Goal: Transaction & Acquisition: Purchase product/service

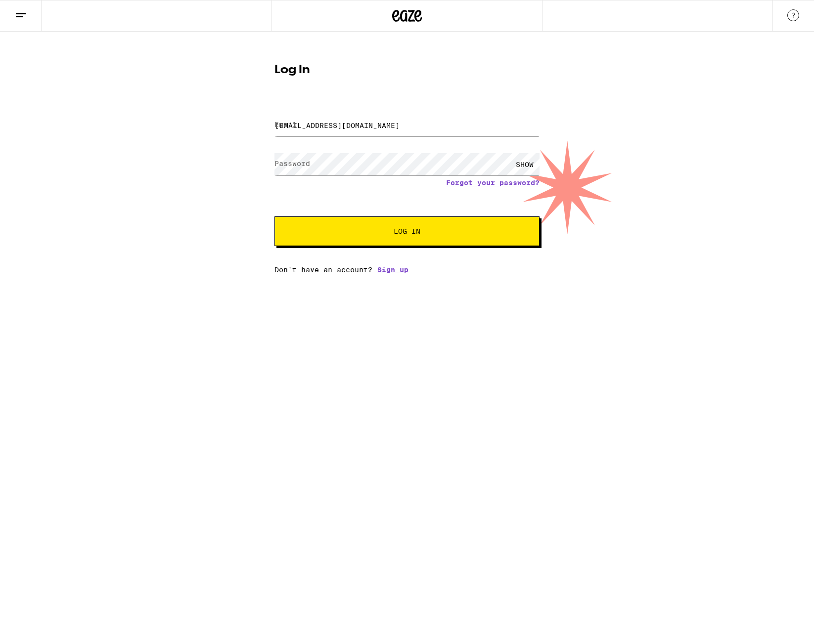
click at [432, 234] on span "Log In" at bounding box center [406, 231] width 185 height 7
click at [523, 164] on div "SHOW" at bounding box center [525, 164] width 30 height 22
click at [523, 164] on div "HIDE" at bounding box center [525, 164] width 30 height 22
click at [367, 249] on div "Email Email emghidinelli@gmail.com Password Password SHOW Forgot your password?…" at bounding box center [406, 187] width 265 height 173
click at [374, 240] on button "Log In" at bounding box center [406, 232] width 265 height 30
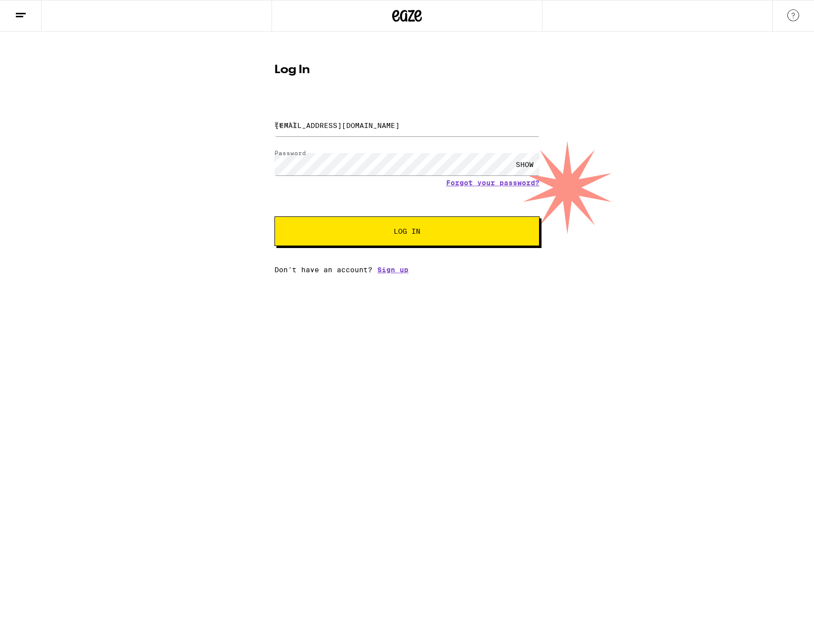
click at [697, 161] on div "Log In Email Email emghidinelli@gmail.com Password Password SHOW Forgot your pa…" at bounding box center [407, 153] width 814 height 242
click at [412, 128] on input "emghidinelli@gmail.com" at bounding box center [406, 125] width 265 height 22
drag, startPoint x: 401, startPoint y: 129, endPoint x: 190, endPoint y: 120, distance: 211.3
click at [274, 120] on input "emghidinelli@gmail.com" at bounding box center [406, 125] width 265 height 22
type input "emghidinelli@gmail.com"
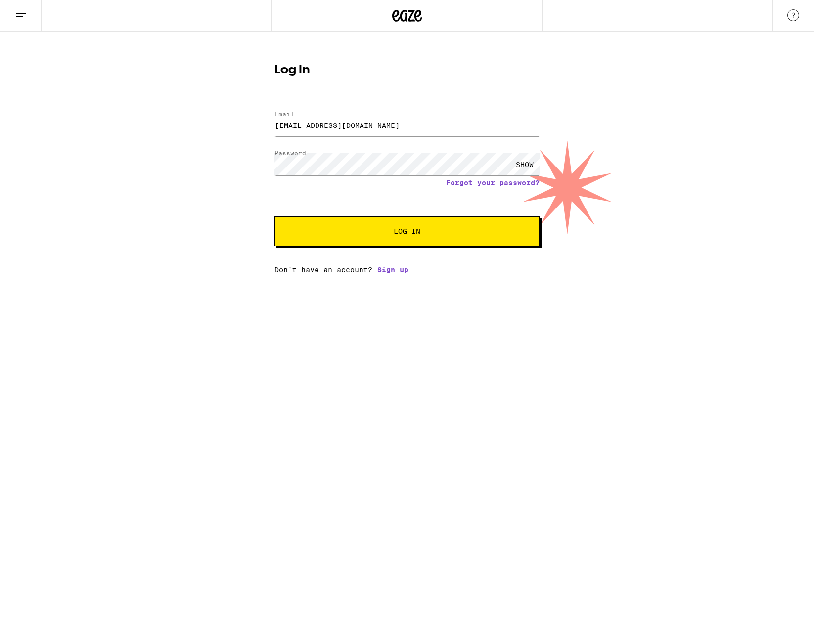
click at [412, 241] on button "Log In" at bounding box center [406, 232] width 265 height 30
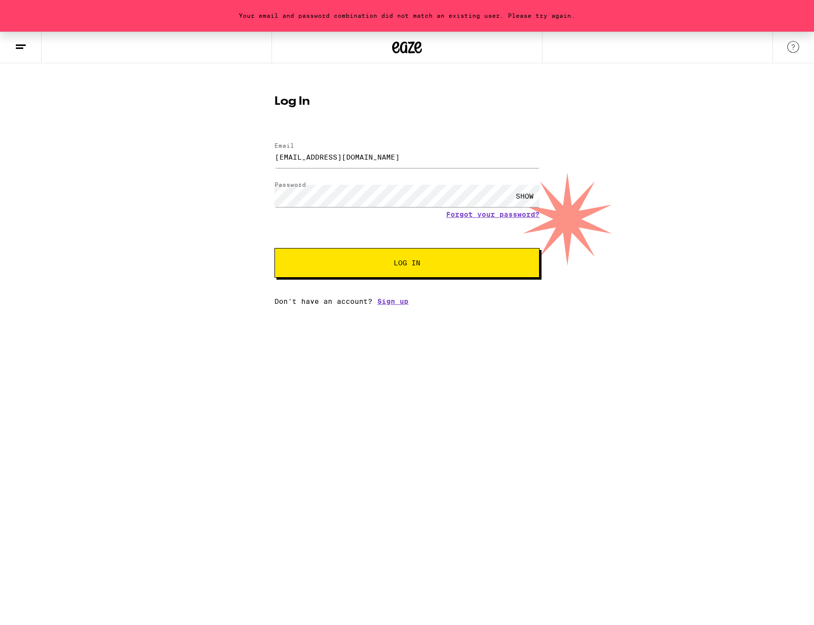
click at [526, 198] on div "SHOW" at bounding box center [525, 196] width 30 height 22
click at [474, 216] on link "Forgot your password?" at bounding box center [492, 215] width 93 height 8
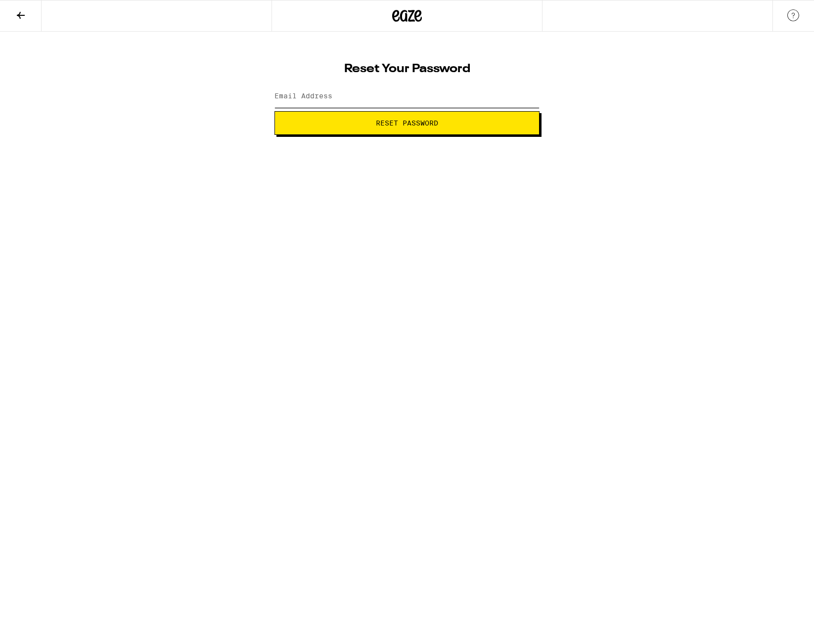
click at [393, 93] on input "Email Address" at bounding box center [406, 97] width 265 height 22
click at [391, 103] on input "Email Address" at bounding box center [406, 97] width 265 height 22
type input "emghidinelli@gmail.com"
click at [391, 129] on button "Reset Password" at bounding box center [406, 123] width 265 height 24
click at [517, 98] on div "SHOW" at bounding box center [525, 97] width 30 height 22
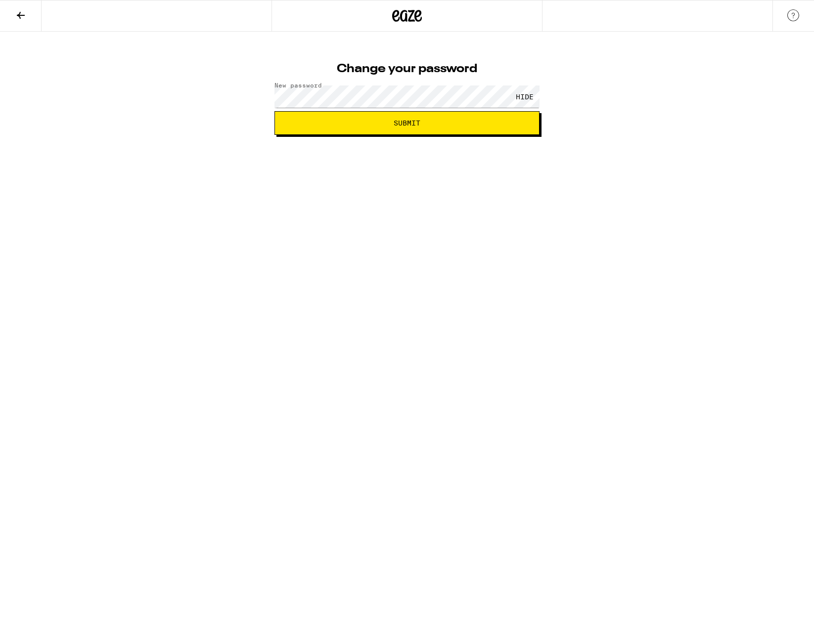
click at [212, 119] on div "Change your password New password HIDE Submit" at bounding box center [407, 83] width 814 height 103
click at [382, 129] on button "Submit" at bounding box center [406, 123] width 265 height 24
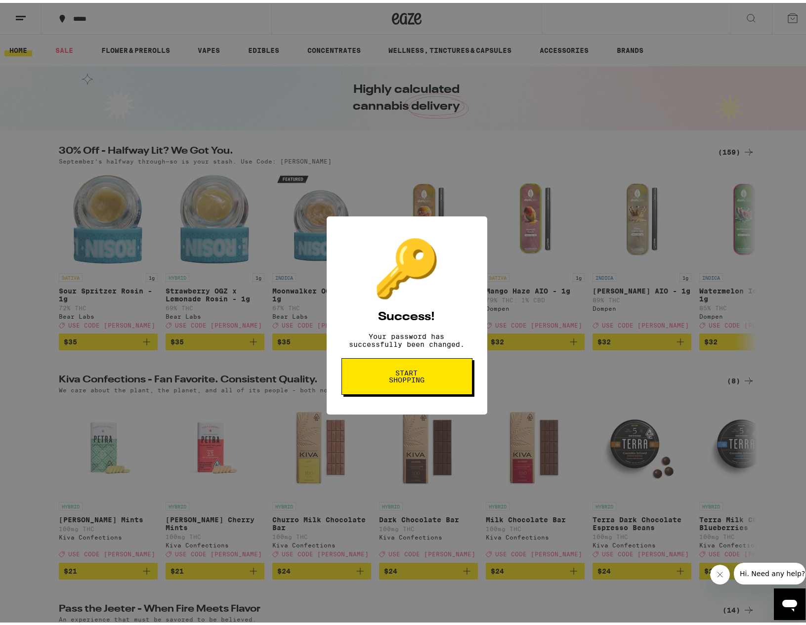
click at [410, 381] on span "Start shopping" at bounding box center [407, 374] width 51 height 14
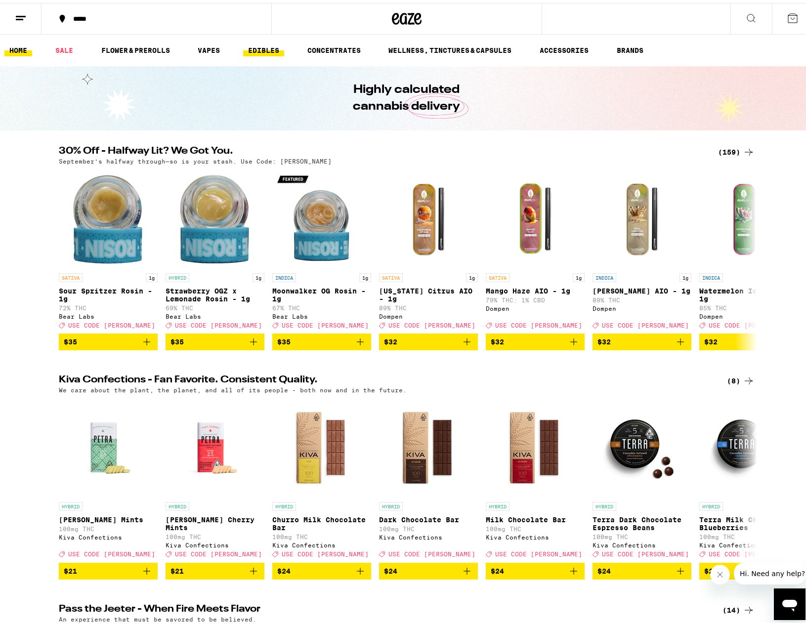
click at [262, 48] on link "EDIBLES" at bounding box center [263, 48] width 41 height 12
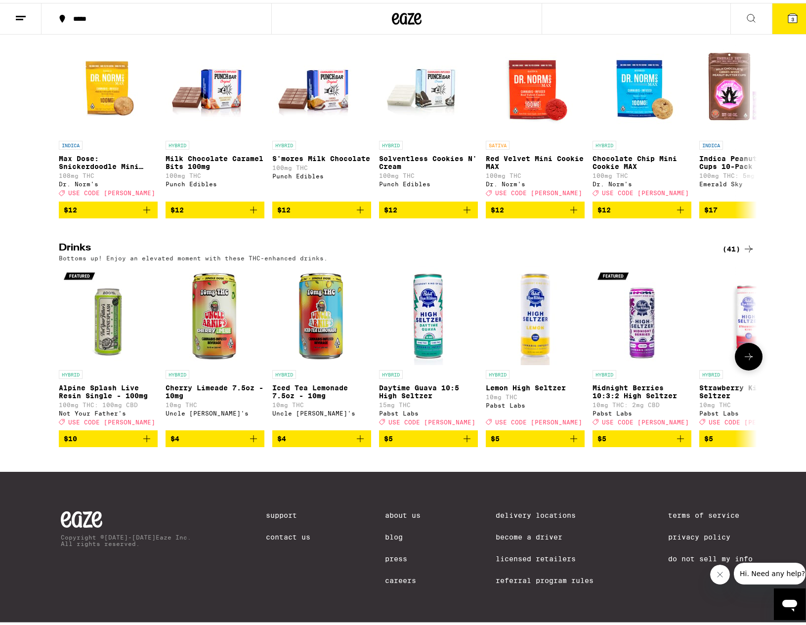
scroll to position [183, 0]
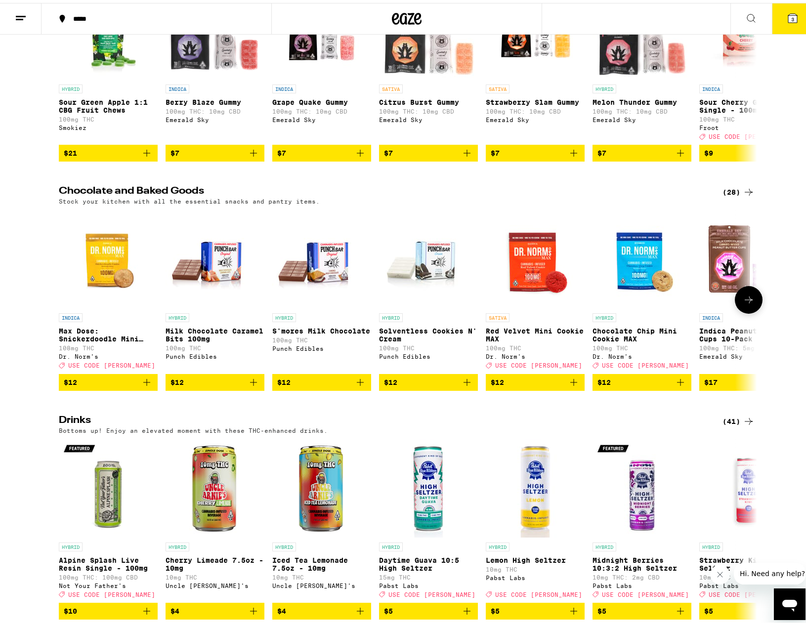
click at [749, 303] on icon at bounding box center [749, 297] width 12 height 12
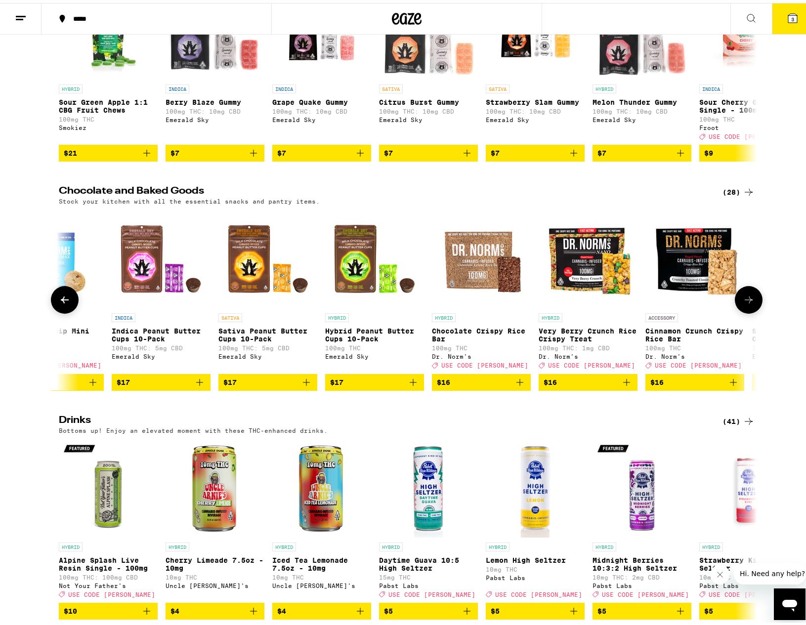
scroll to position [0, 588]
click at [749, 303] on icon at bounding box center [749, 297] width 12 height 12
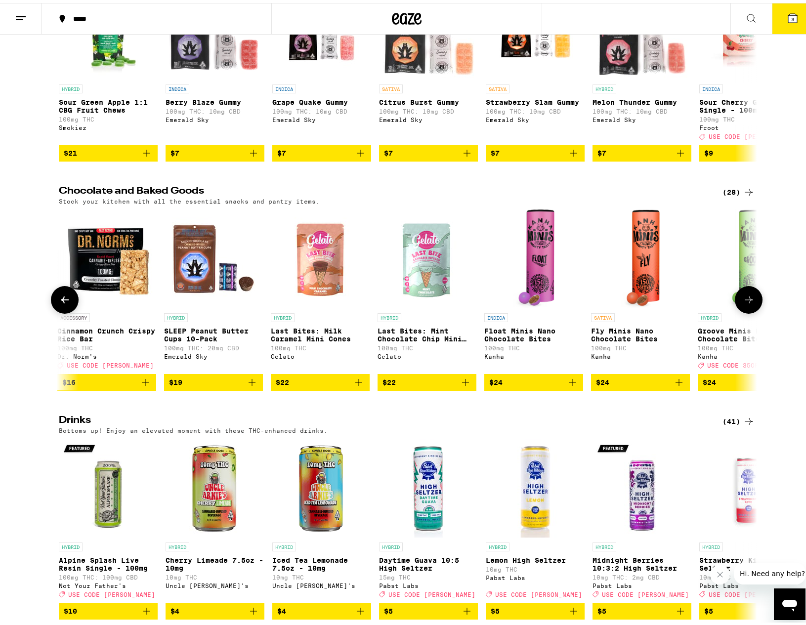
scroll to position [0, 1177]
click at [749, 303] on icon at bounding box center [749, 297] width 12 height 12
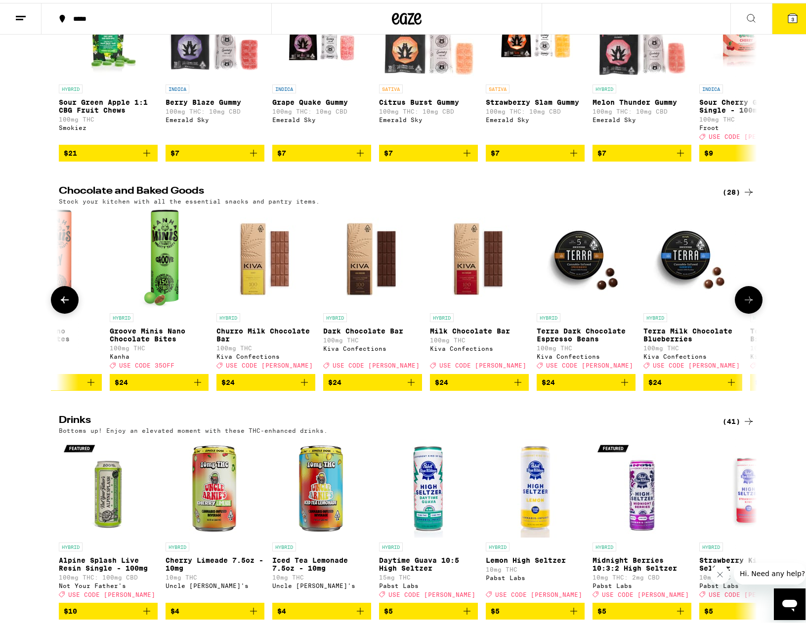
scroll to position [0, 1765]
click at [749, 303] on icon at bounding box center [749, 297] width 12 height 12
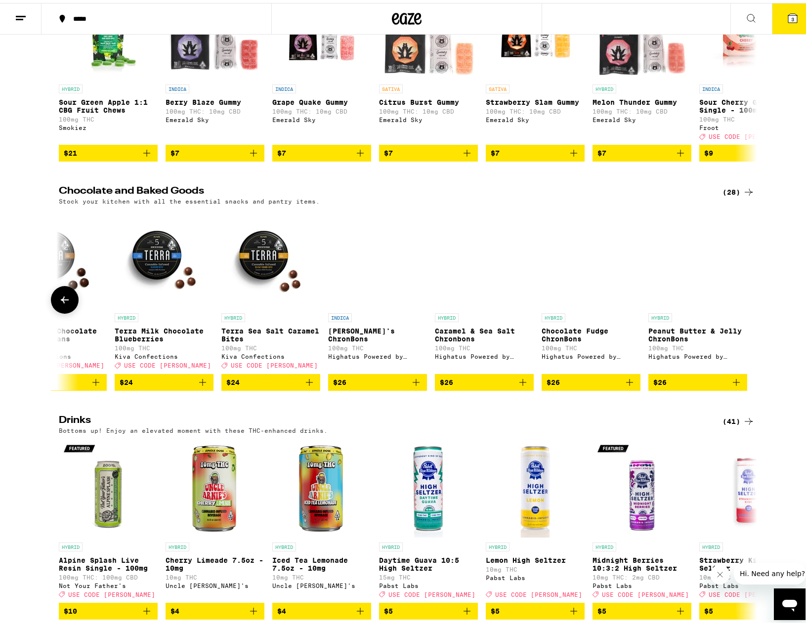
scroll to position [0, 2294]
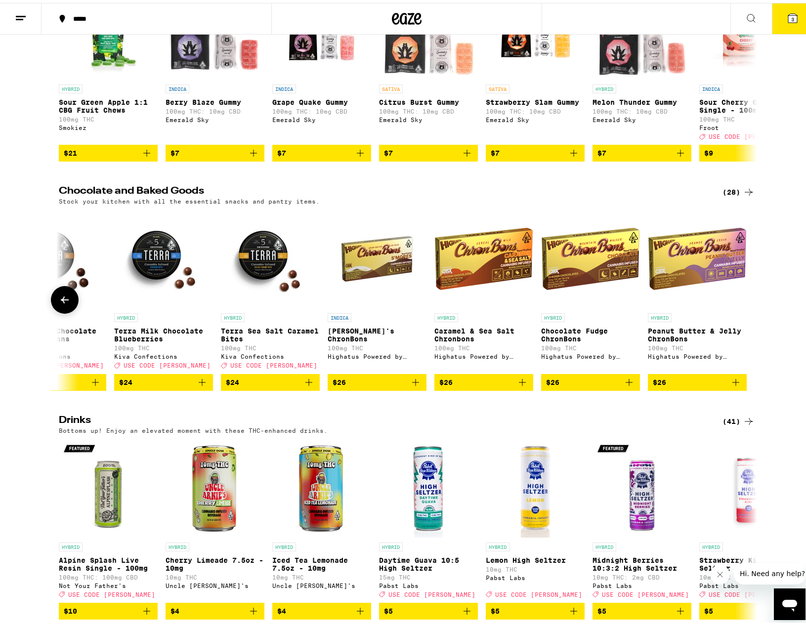
click at [749, 311] on div at bounding box center [749, 297] width 28 height 28
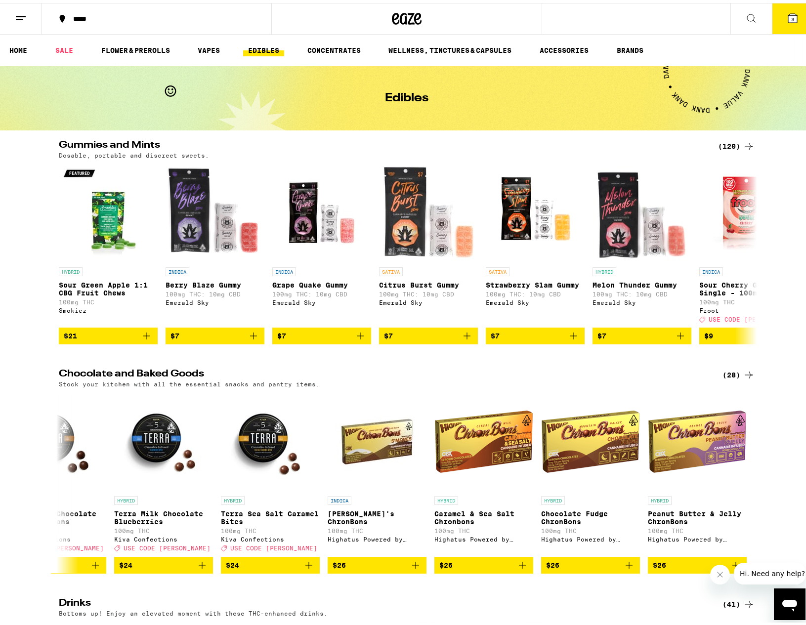
click at [732, 144] on div "(120)" at bounding box center [736, 143] width 37 height 12
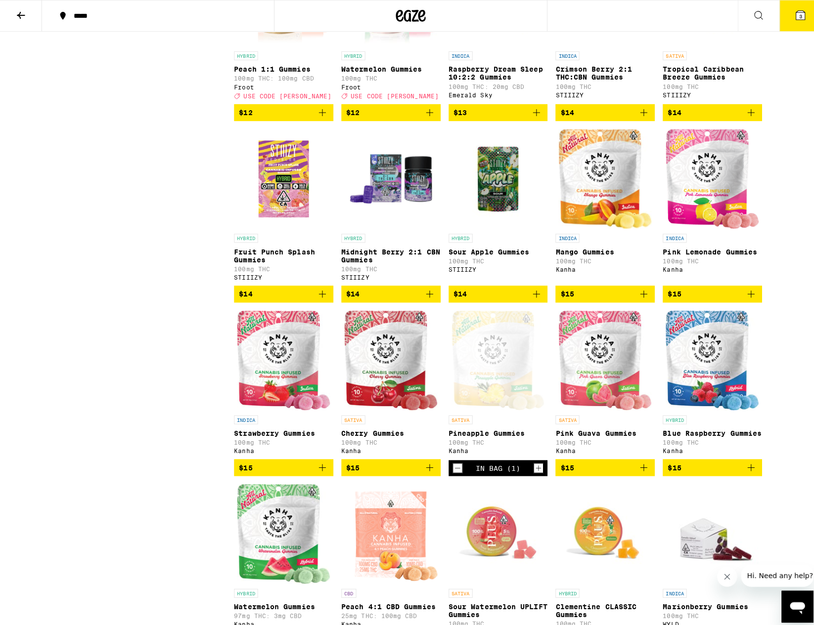
scroll to position [1123, 0]
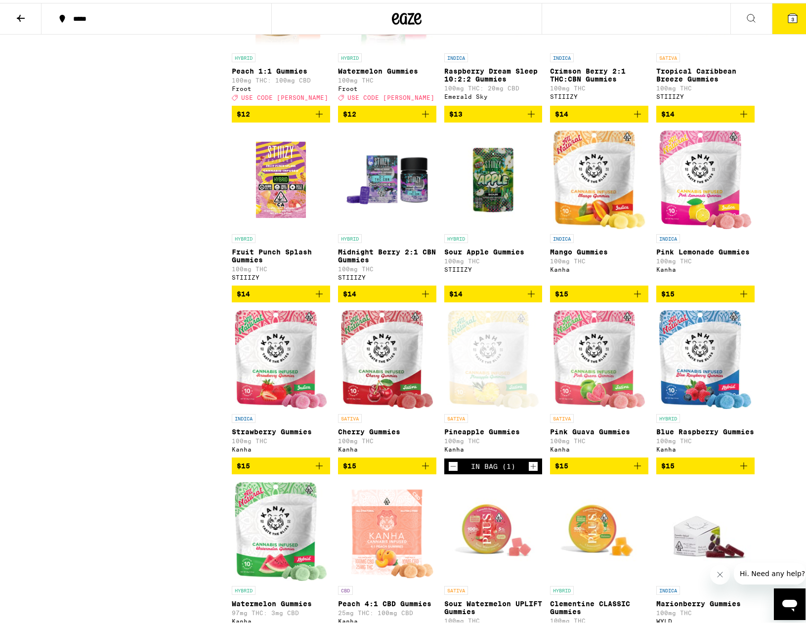
click at [793, 15] on button "3" at bounding box center [793, 15] width 42 height 31
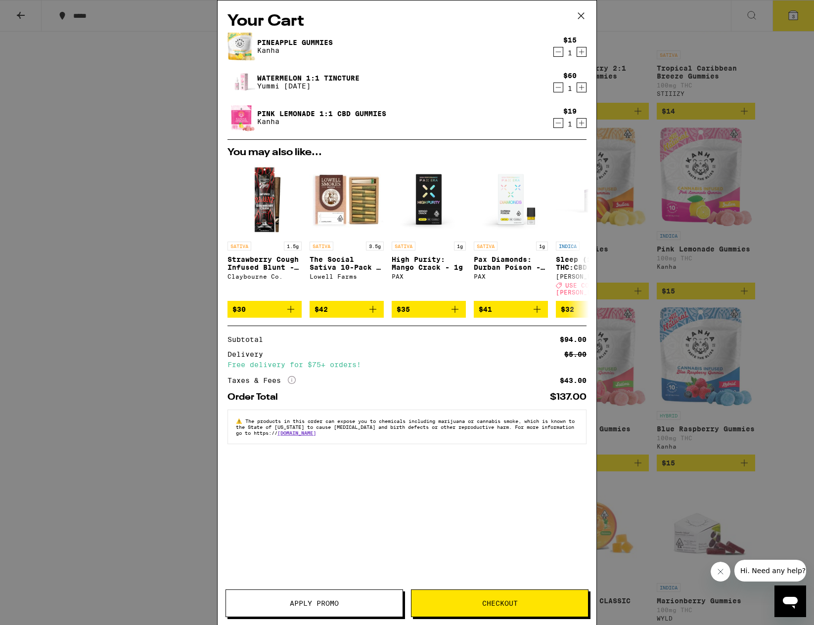
click at [560, 53] on icon "Decrement" at bounding box center [558, 52] width 9 height 12
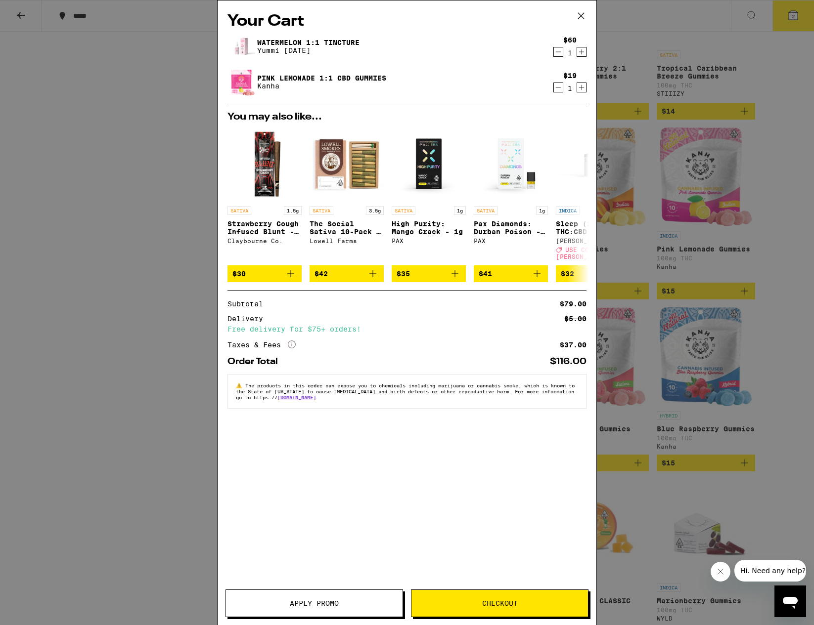
click at [561, 55] on icon "Decrement" at bounding box center [558, 52] width 9 height 12
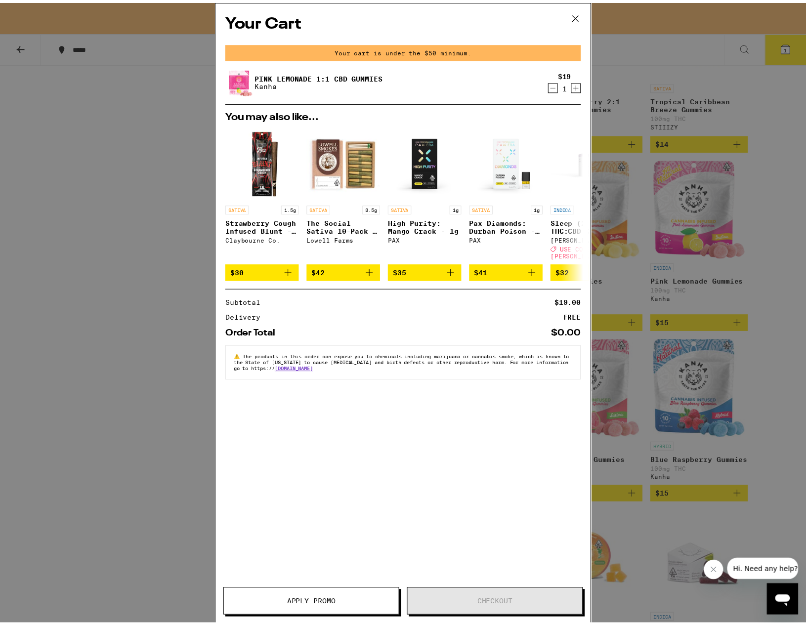
scroll to position [1155, 0]
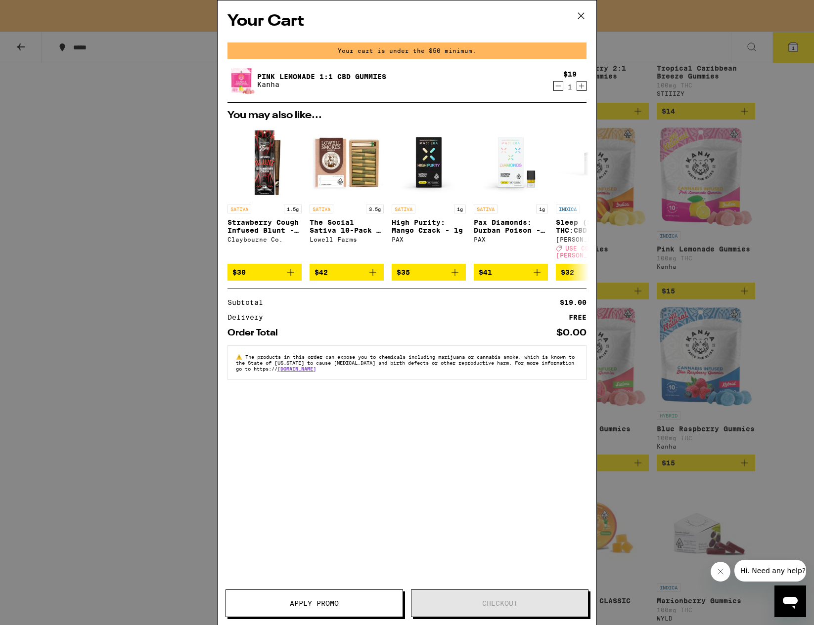
click at [811, 200] on div "Your Cart Your cart is under the $50 minimum. Pink Lemonade 1:1 CBD Gummies Kan…" at bounding box center [407, 312] width 814 height 625
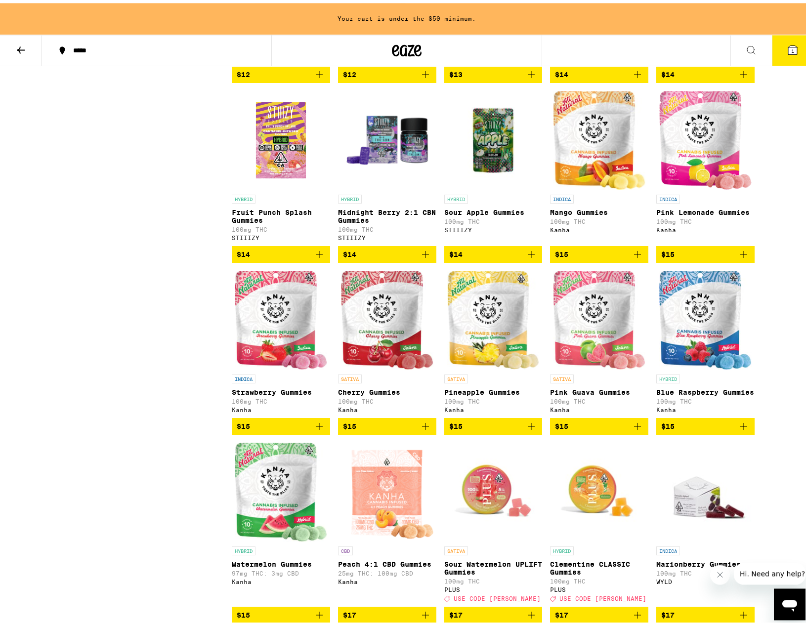
scroll to position [1242, 0]
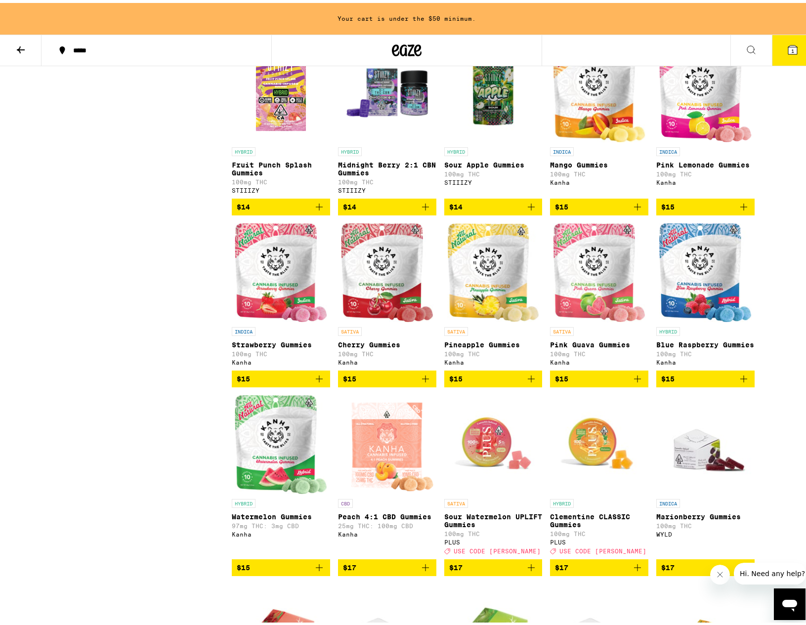
click at [529, 380] on icon "Add to bag" at bounding box center [531, 376] width 7 height 7
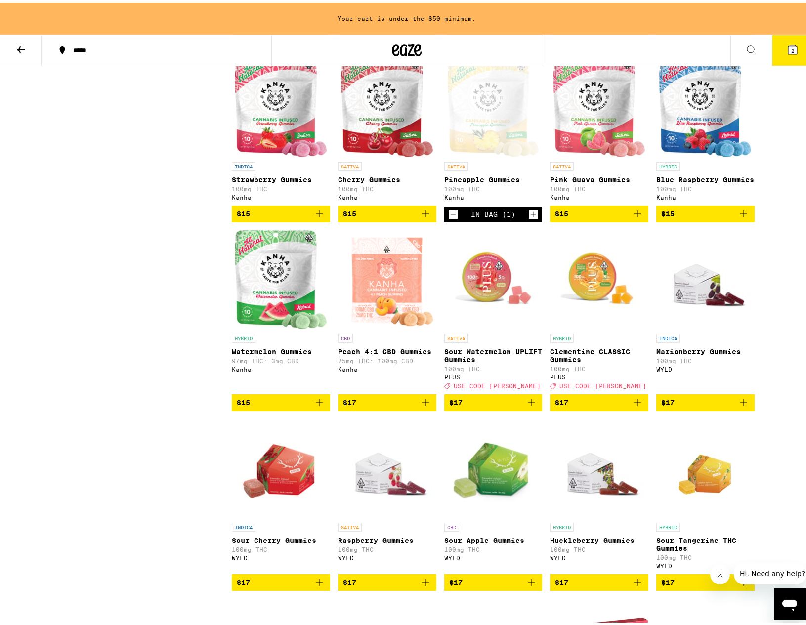
scroll to position [1163, 0]
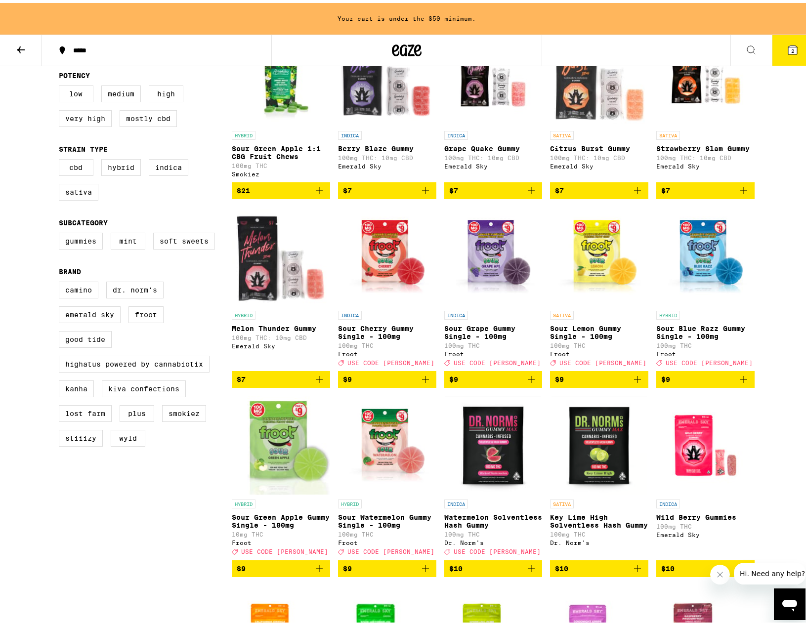
scroll to position [0, 0]
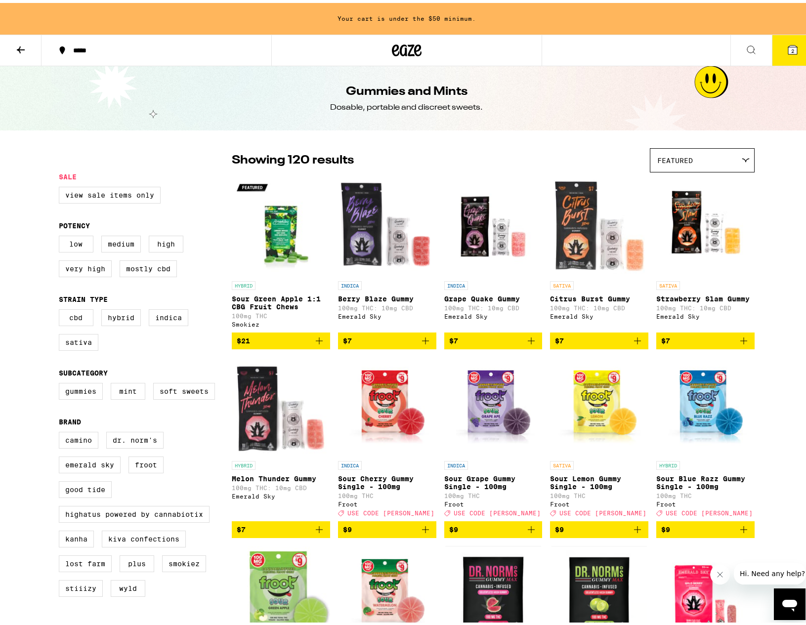
click at [19, 44] on icon at bounding box center [21, 47] width 12 height 12
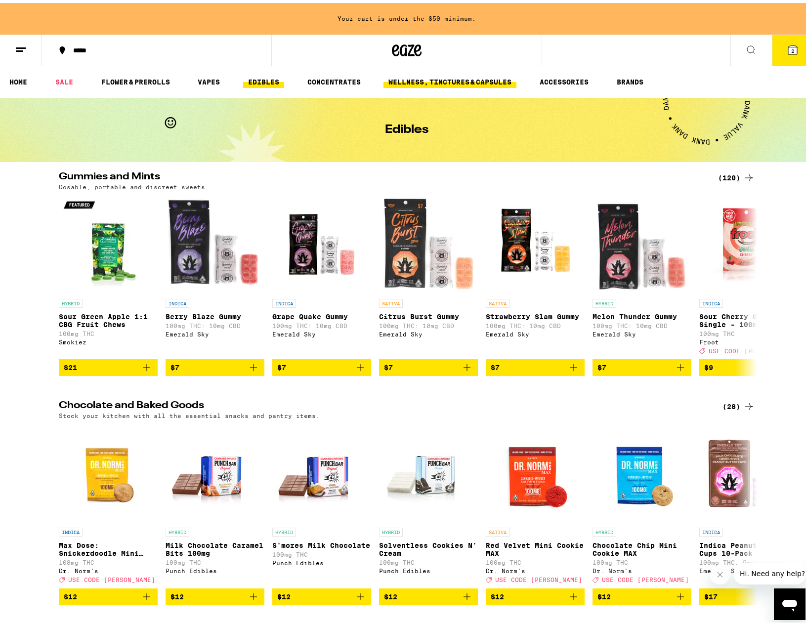
click at [464, 82] on link "WELLNESS, TINCTURES & CAPSULES" at bounding box center [450, 79] width 133 height 12
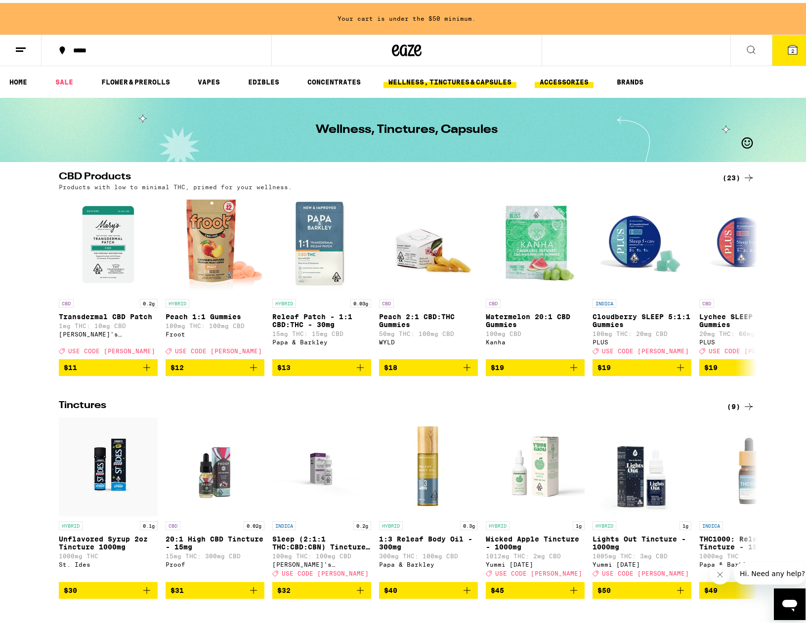
click at [552, 80] on link "ACCESSORIES" at bounding box center [564, 79] width 59 height 12
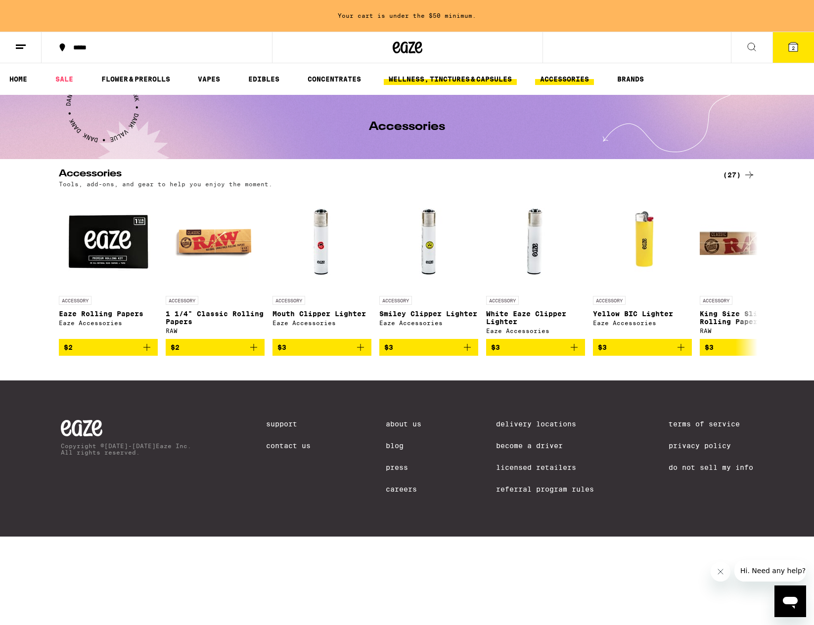
click at [441, 78] on link "WELLNESS, TINCTURES & CAPSULES" at bounding box center [450, 79] width 133 height 12
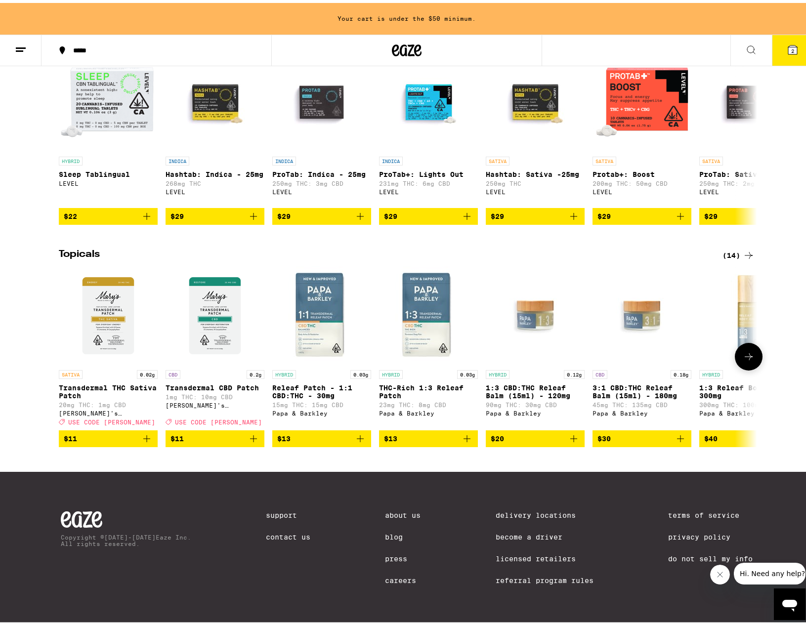
scroll to position [633, 0]
click at [251, 442] on icon "Add to bag" at bounding box center [254, 436] width 12 height 12
click at [750, 360] on icon at bounding box center [749, 354] width 12 height 12
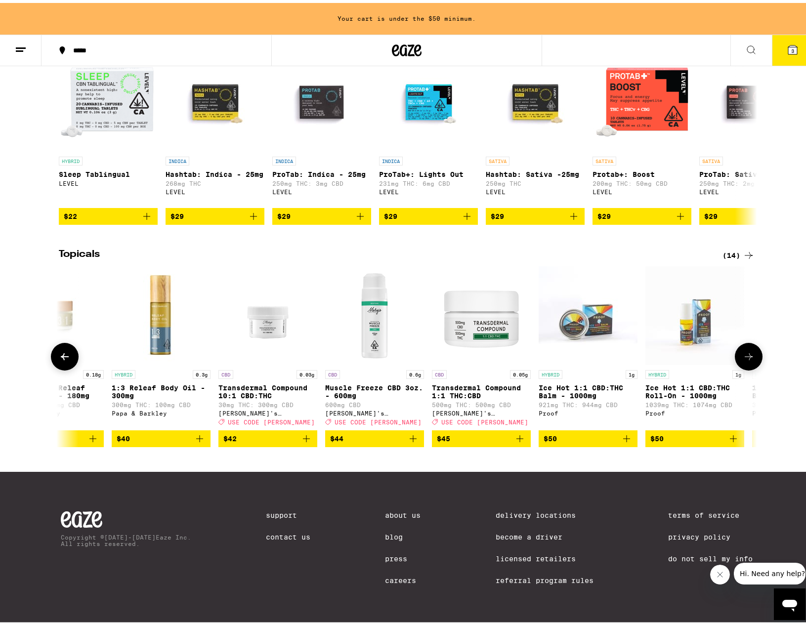
scroll to position [0, 588]
click at [750, 360] on icon at bounding box center [749, 354] width 12 height 12
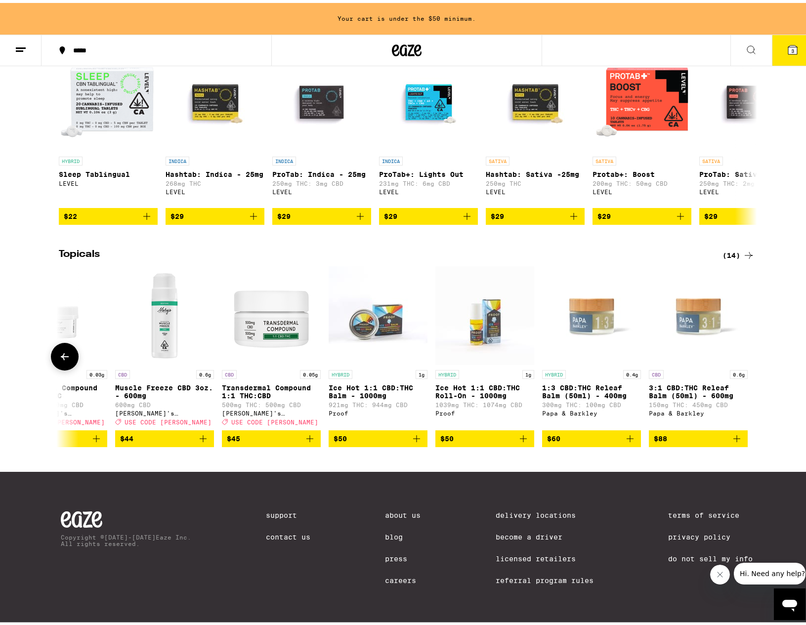
scroll to position [0, 799]
click at [61, 357] on icon at bounding box center [65, 354] width 8 height 7
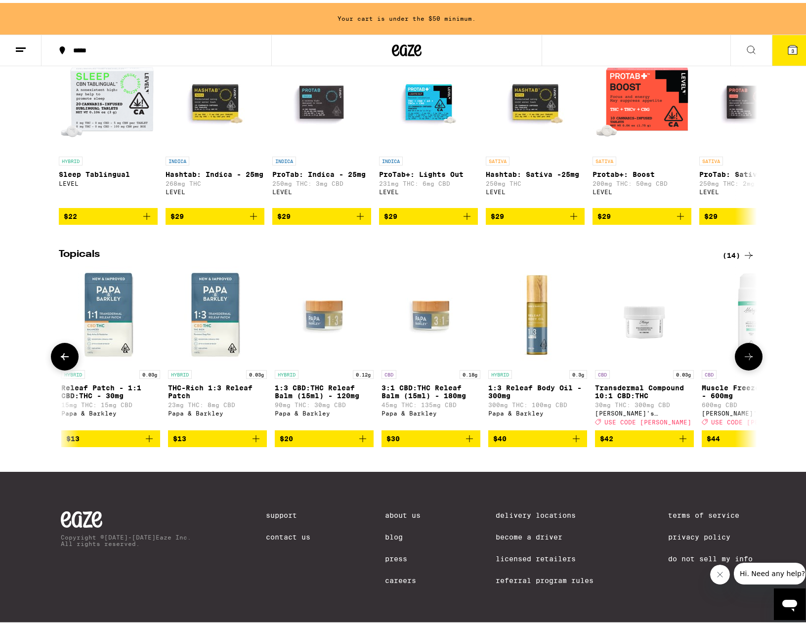
scroll to position [0, 211]
click at [61, 360] on icon at bounding box center [65, 354] width 12 height 12
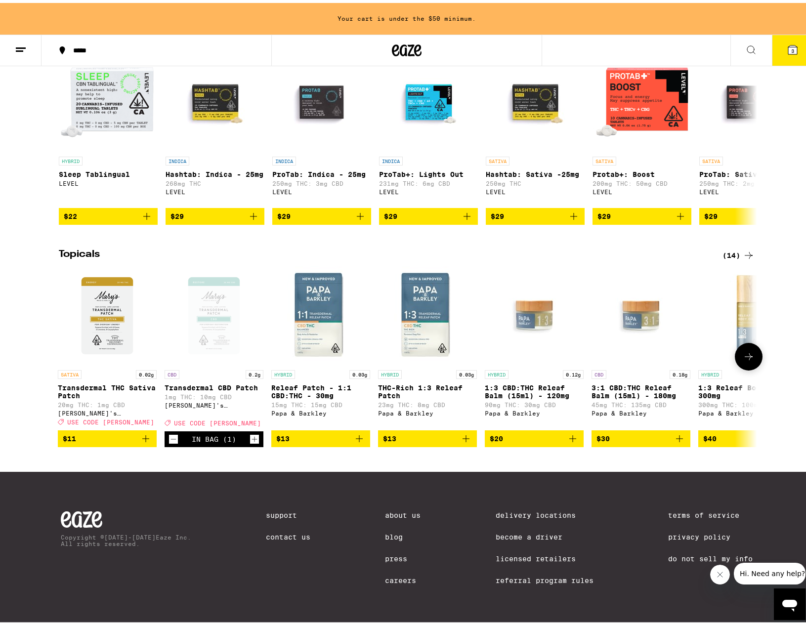
scroll to position [0, 0]
click at [143, 442] on icon "Add to bag" at bounding box center [147, 436] width 12 height 12
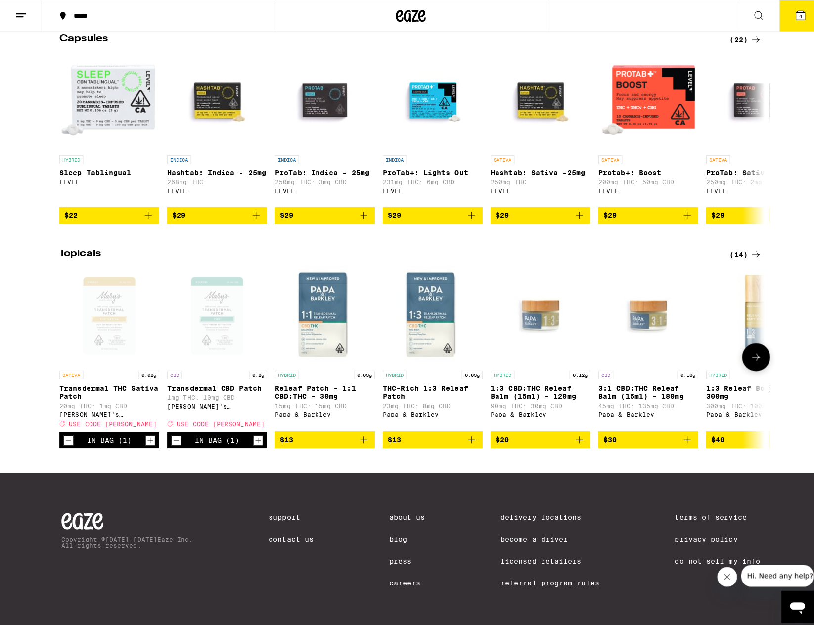
scroll to position [601, 0]
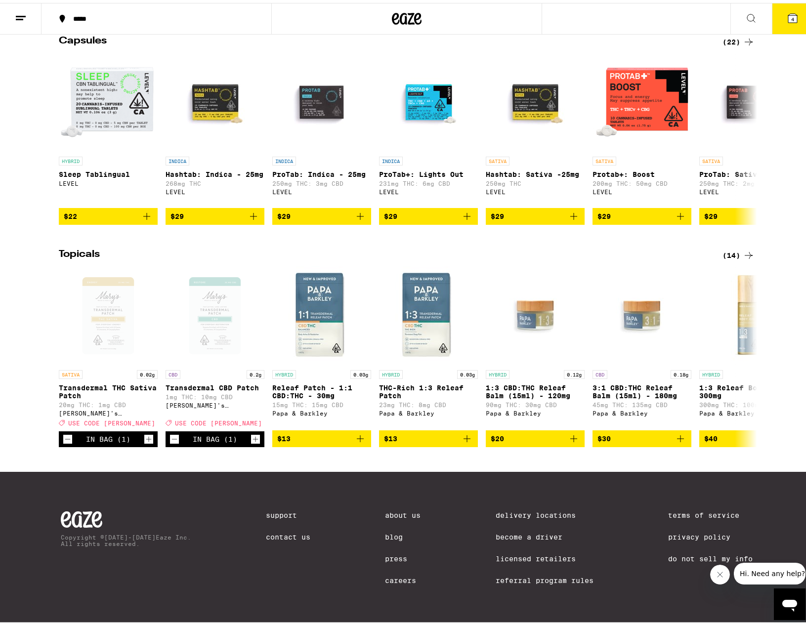
click at [783, 8] on button "4" at bounding box center [793, 15] width 42 height 31
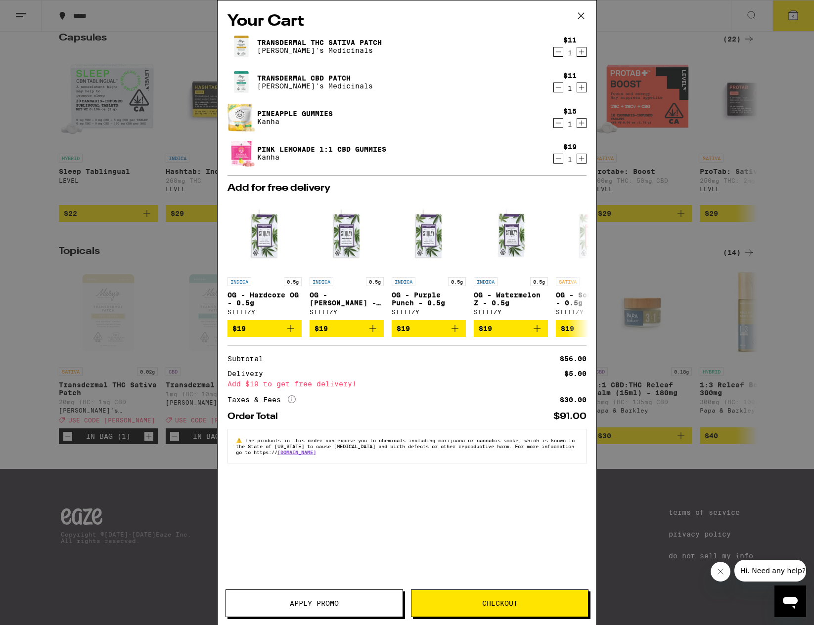
click at [559, 162] on icon "Decrement" at bounding box center [558, 159] width 9 height 12
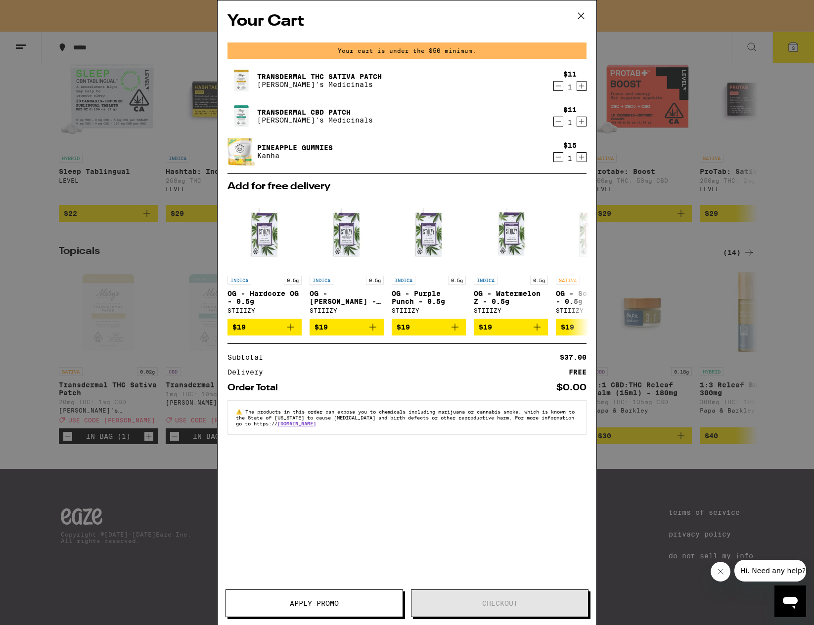
scroll to position [633, 0]
click at [582, 122] on icon "Increment" at bounding box center [581, 122] width 9 height 12
click at [583, 85] on icon "Increment" at bounding box center [581, 86] width 9 height 12
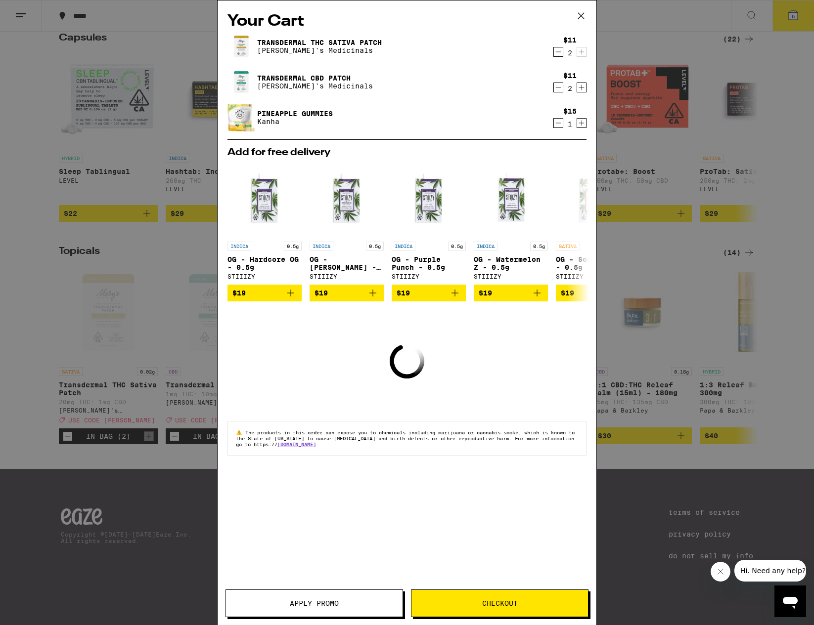
scroll to position [601, 0]
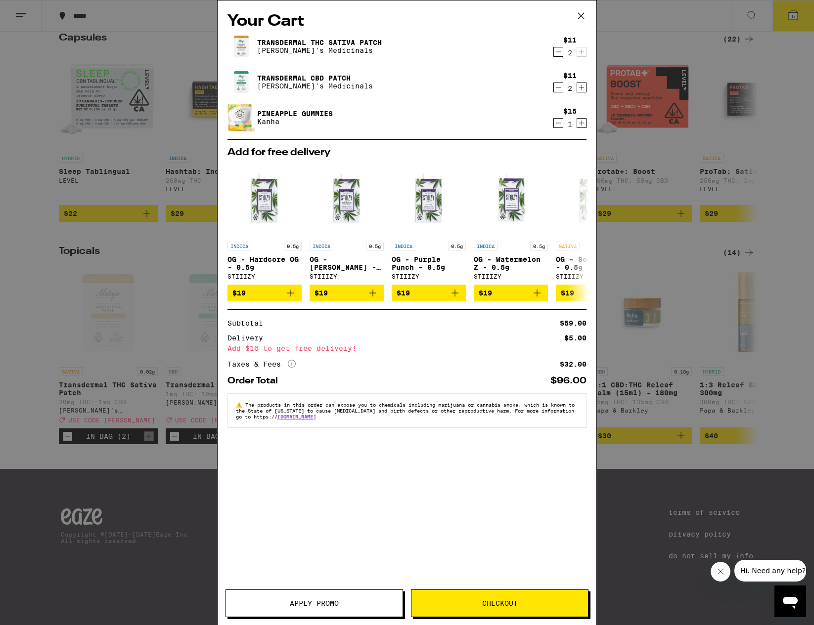
click at [560, 56] on icon "Decrement" at bounding box center [558, 52] width 9 height 12
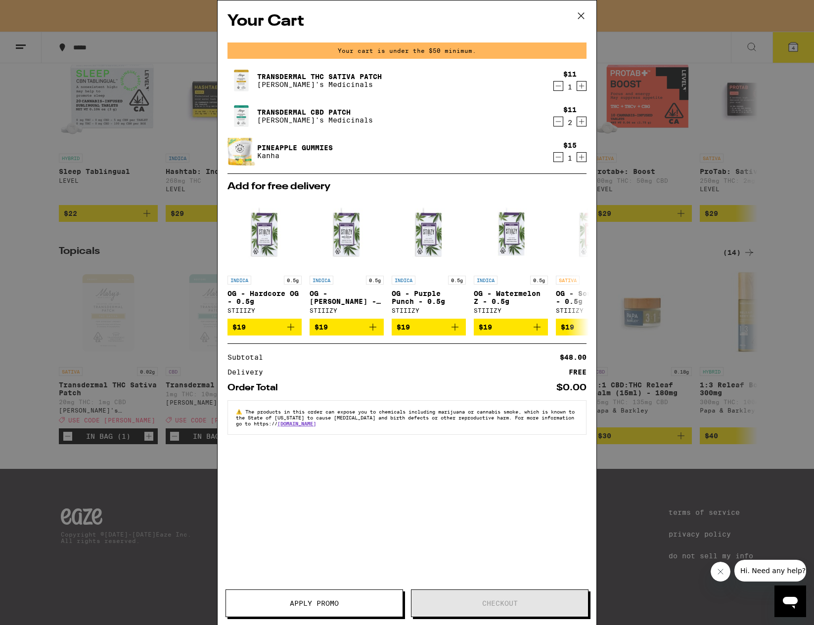
scroll to position [633, 0]
click at [577, 87] on button "Increment" at bounding box center [582, 86] width 10 height 10
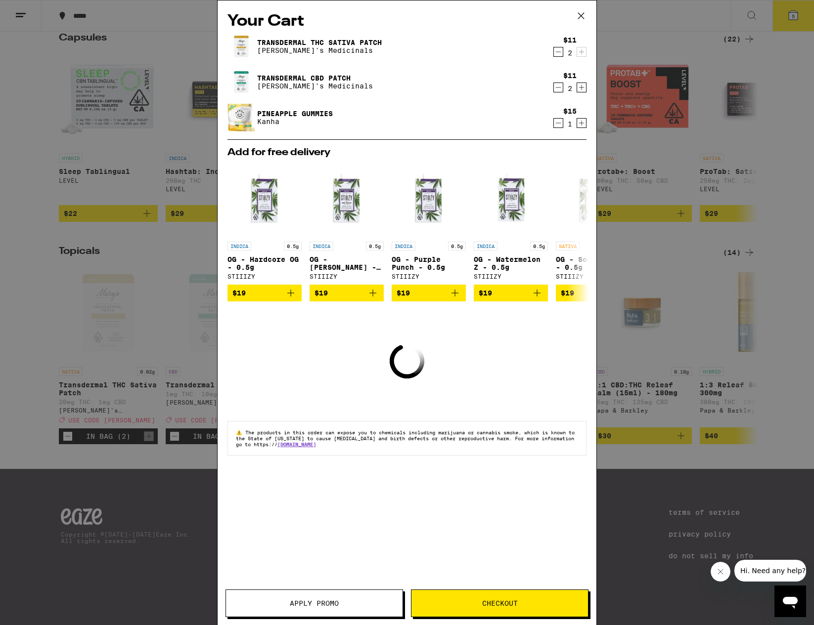
scroll to position [601, 0]
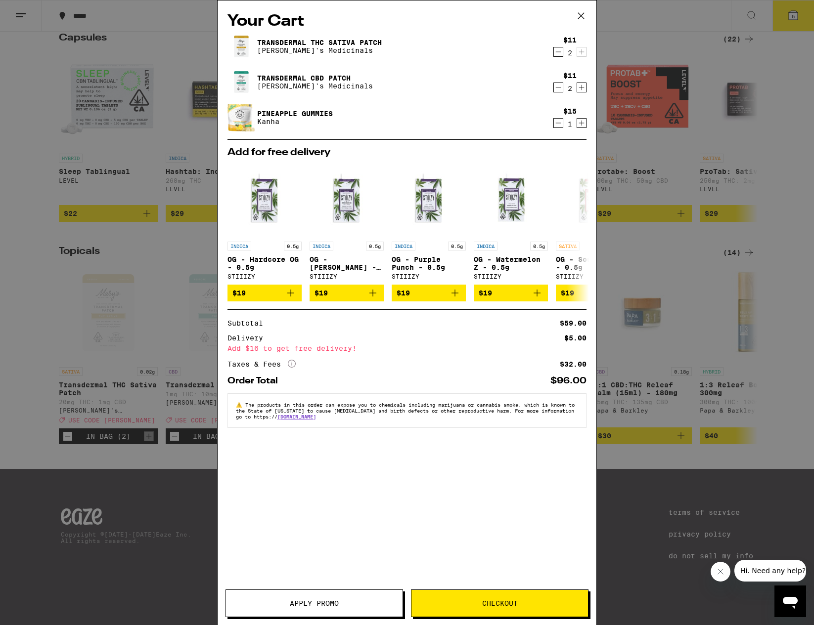
click at [433, 544] on div "Your Cart Transdermal THC Sativa Patch Mary's Medicinals $11 2 Transdermal CBD …" at bounding box center [407, 297] width 379 height 595
drag, startPoint x: 235, startPoint y: 363, endPoint x: 321, endPoint y: 363, distance: 85.5
click at [321, 352] on div "Add $16 to get free delivery!" at bounding box center [406, 348] width 359 height 7
click at [496, 603] on span "Checkout" at bounding box center [500, 603] width 36 height 7
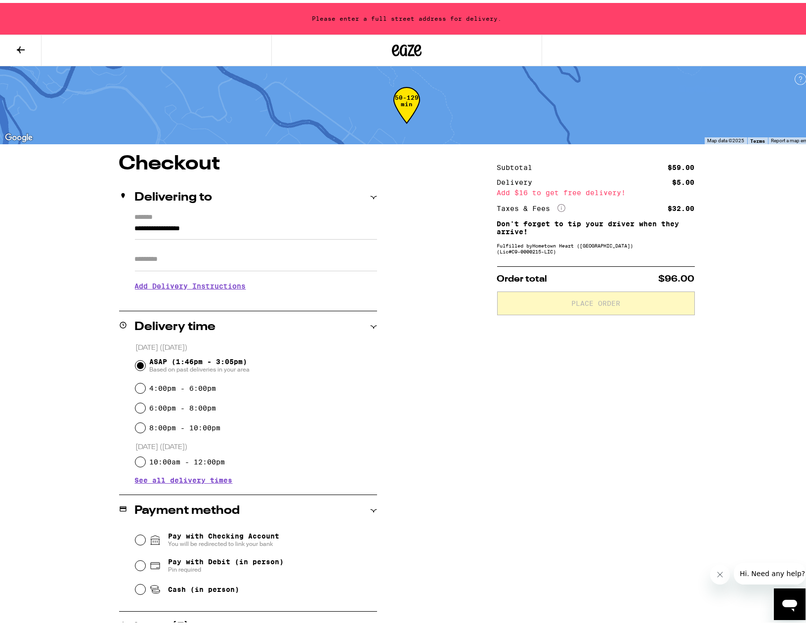
click at [46, 285] on div "**********" at bounding box center [407, 374] width 814 height 748
click at [82, 279] on div "**********" at bounding box center [407, 449] width 712 height 597
click at [186, 223] on input "**********" at bounding box center [256, 228] width 242 height 17
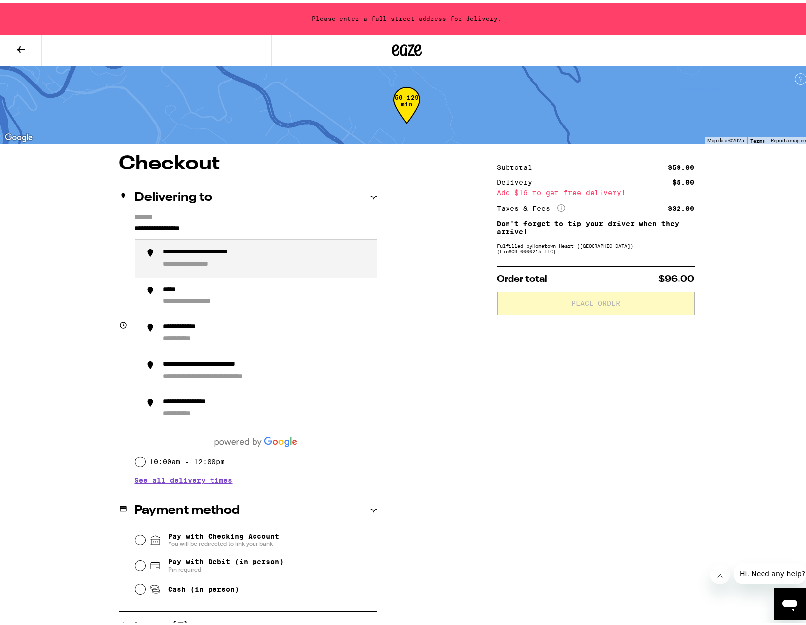
drag, startPoint x: 228, startPoint y: 223, endPoint x: 92, endPoint y: 226, distance: 136.0
click at [135, 226] on input "**********" at bounding box center [256, 228] width 242 height 17
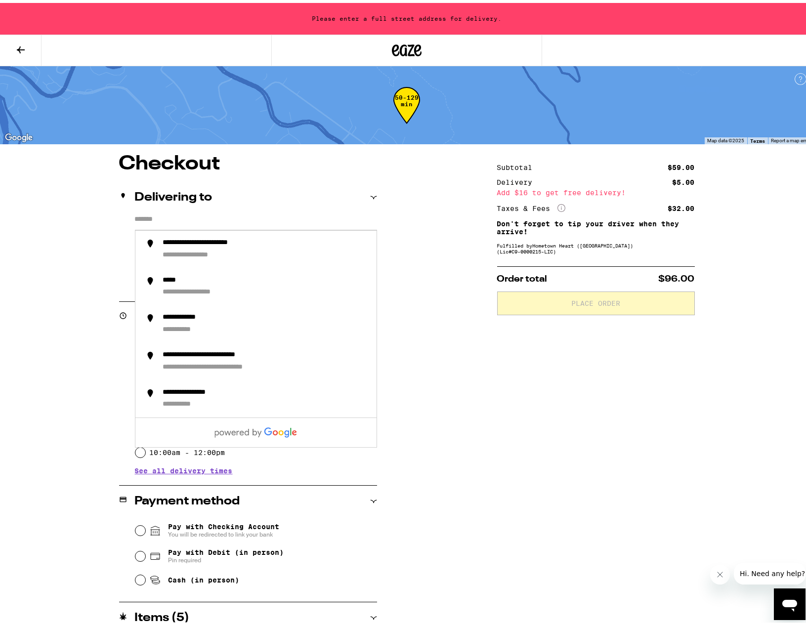
drag, startPoint x: 47, startPoint y: 212, endPoint x: 109, endPoint y: 213, distance: 61.3
click at [51, 212] on div "**********" at bounding box center [407, 444] width 712 height 587
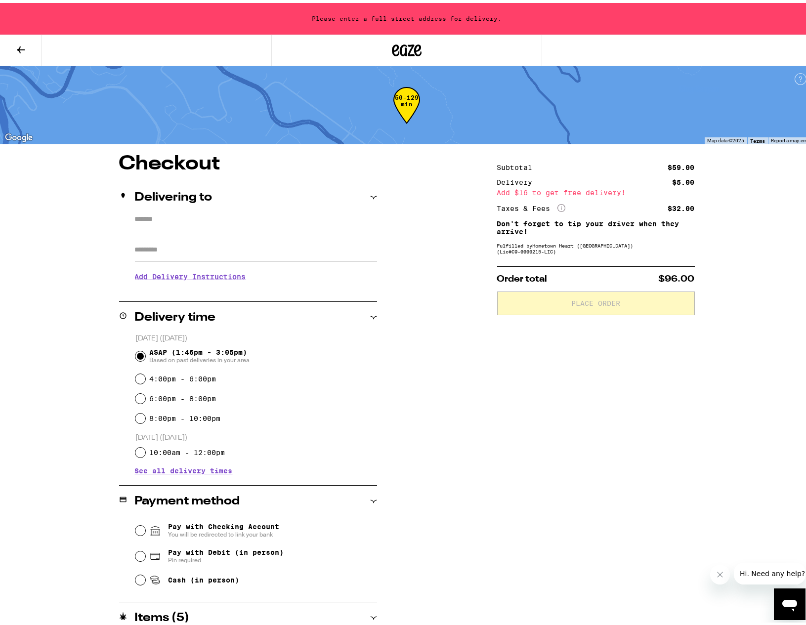
click at [168, 217] on input "*******" at bounding box center [256, 219] width 242 height 17
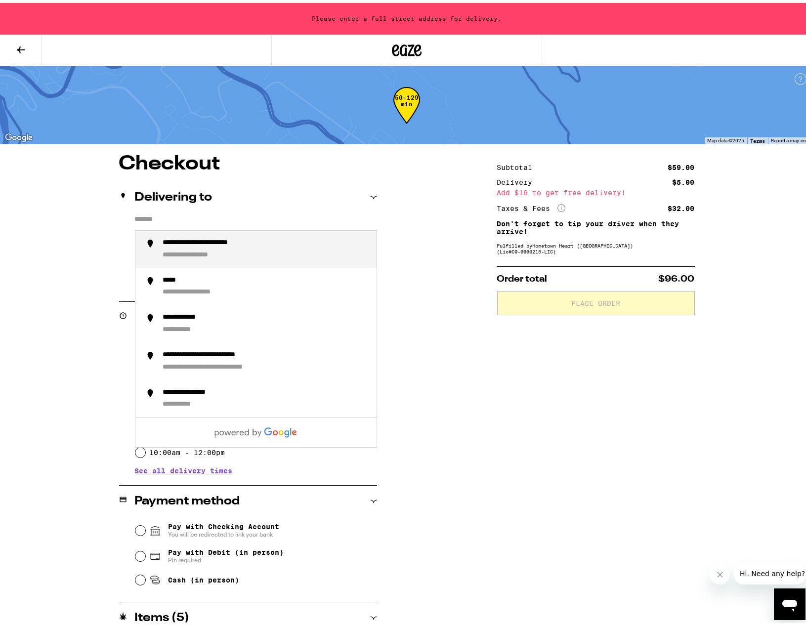
paste input "**********"
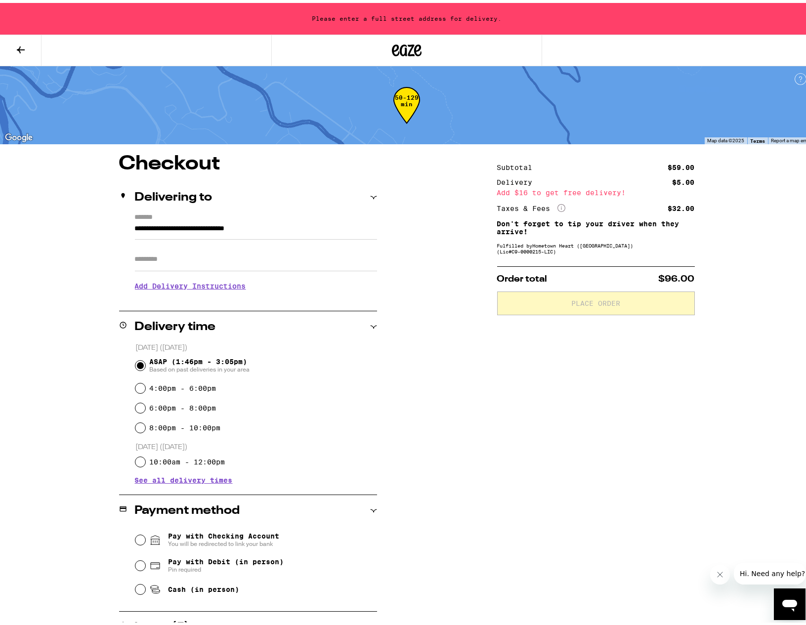
click at [67, 215] on div "**********" at bounding box center [407, 449] width 712 height 597
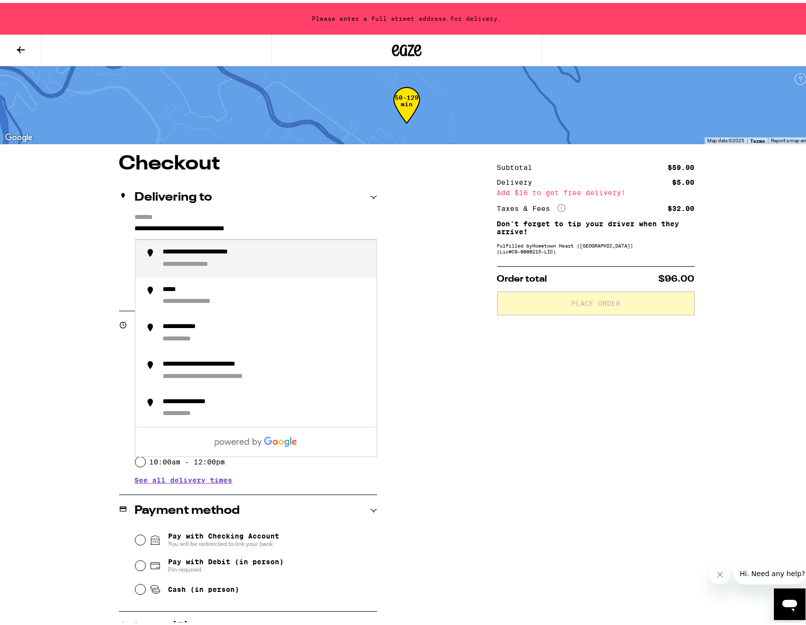
click at [315, 229] on input "**********" at bounding box center [256, 228] width 242 height 17
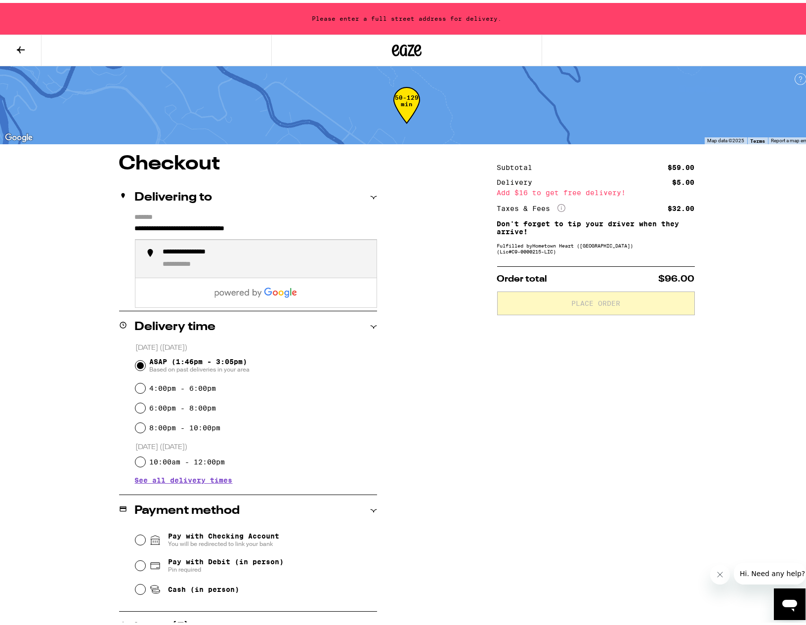
click at [202, 255] on div "**********" at bounding box center [201, 249] width 76 height 9
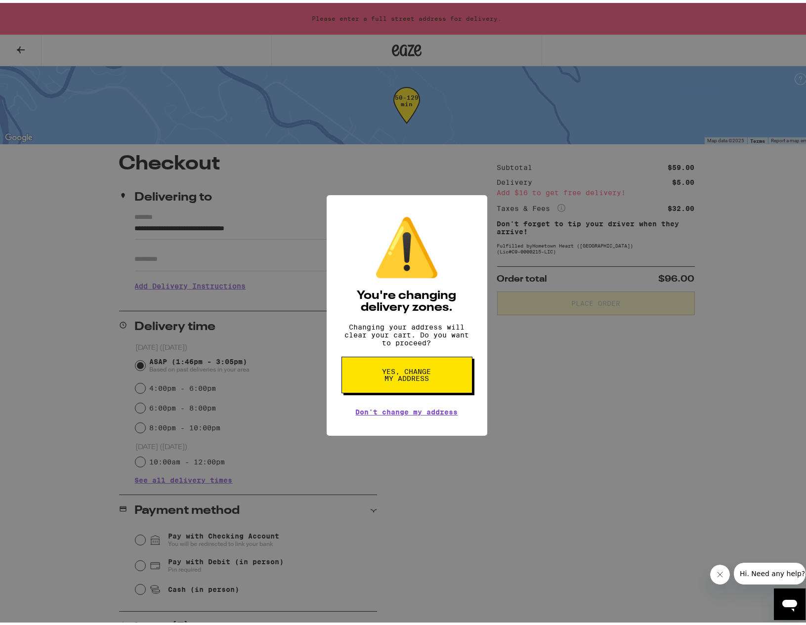
click at [404, 376] on span "Yes, change my address" at bounding box center [407, 372] width 51 height 14
type input "**********"
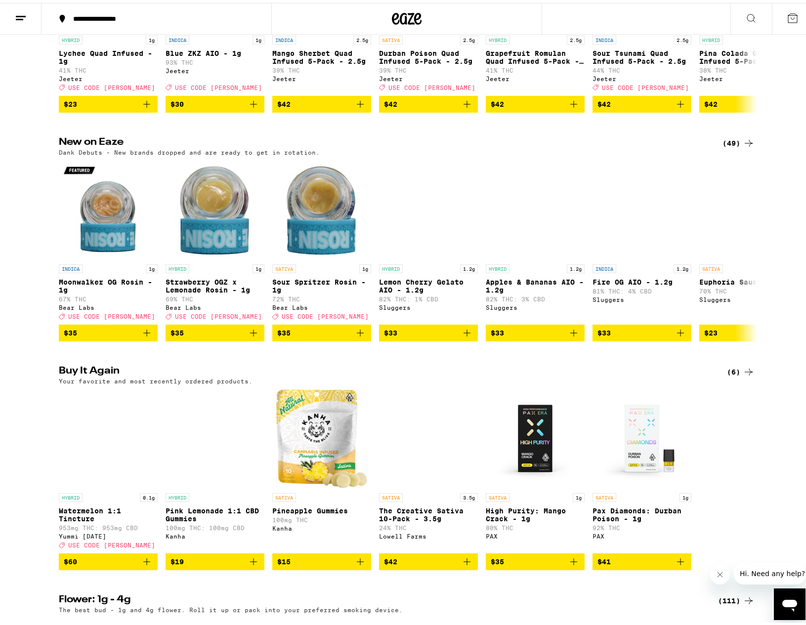
scroll to position [791, 0]
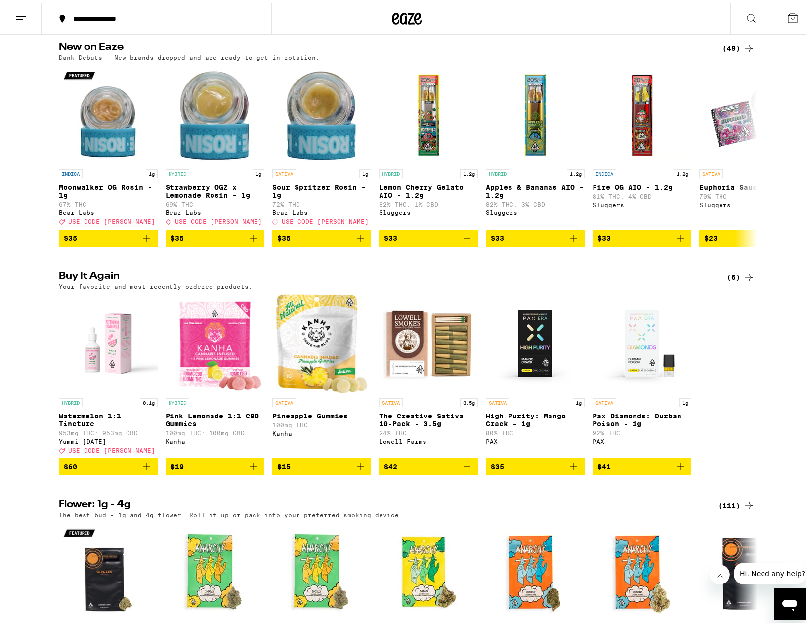
click at [355, 470] on icon "Add to bag" at bounding box center [361, 464] width 12 height 12
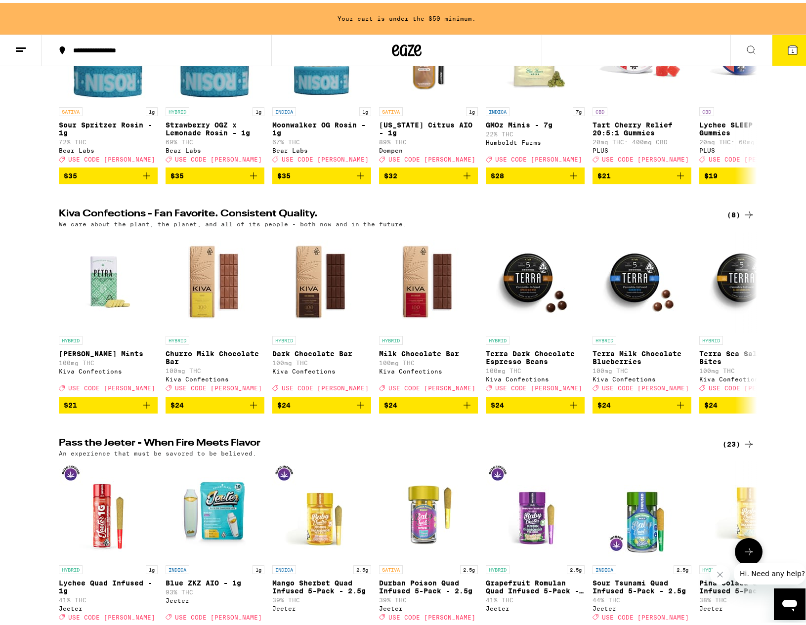
scroll to position [0, 0]
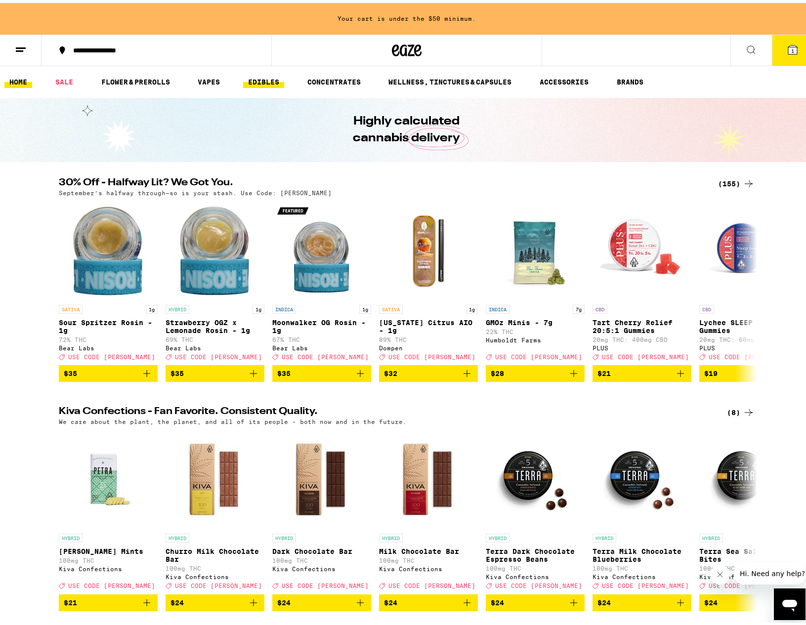
click at [262, 76] on link "EDIBLES" at bounding box center [263, 79] width 41 height 12
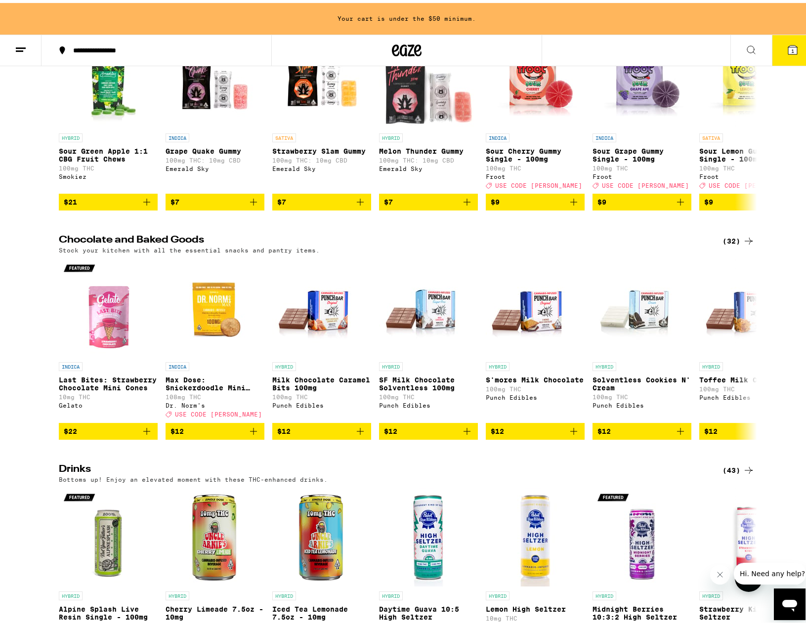
scroll to position [88, 0]
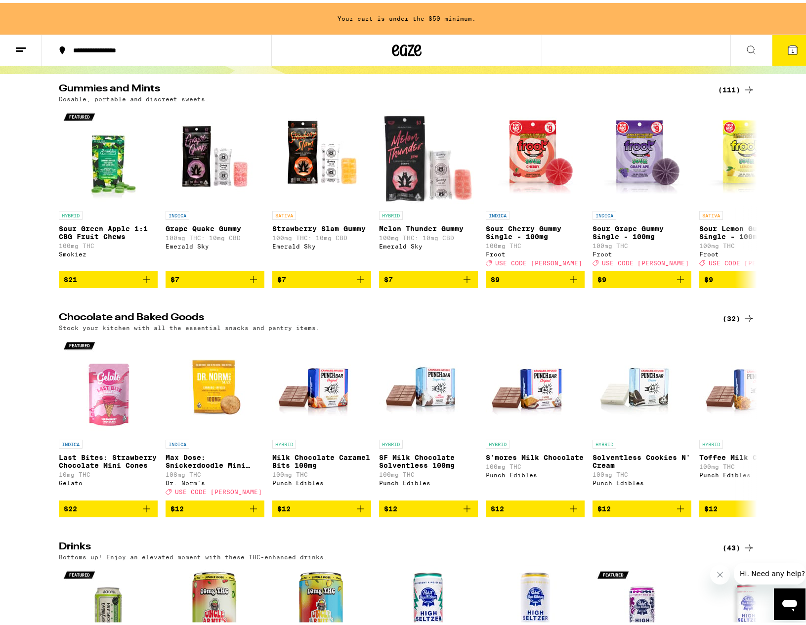
click at [733, 83] on div "(111)" at bounding box center [736, 87] width 37 height 12
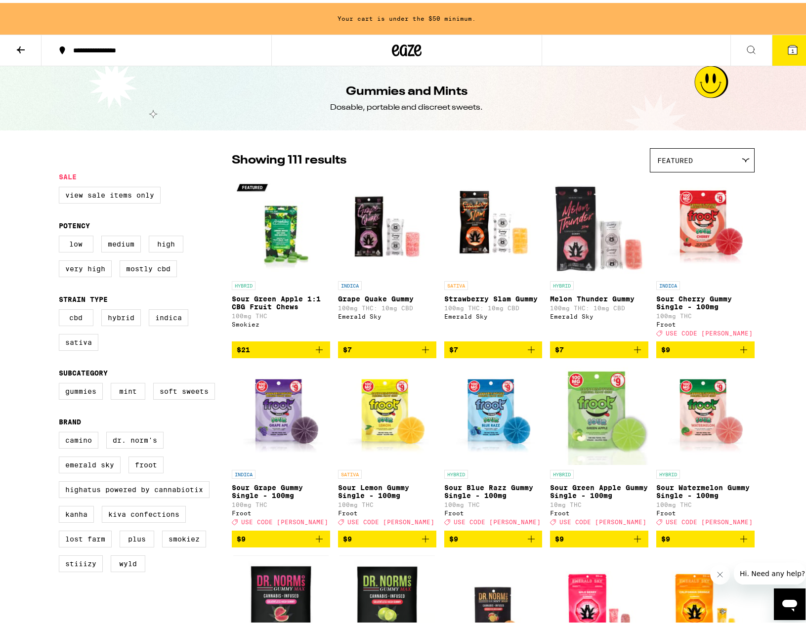
click at [18, 44] on icon at bounding box center [21, 47] width 12 height 12
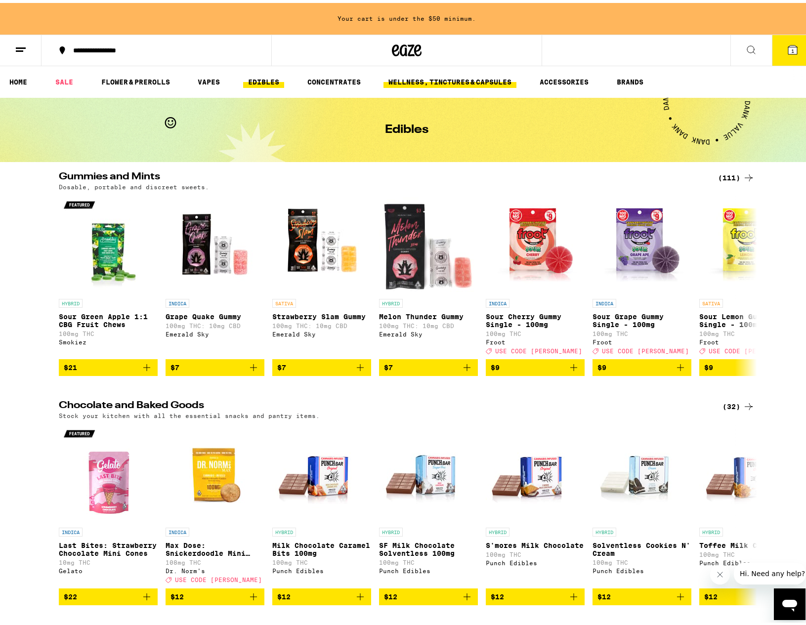
click at [451, 76] on link "WELLNESS, TINCTURES & CAPSULES" at bounding box center [450, 79] width 133 height 12
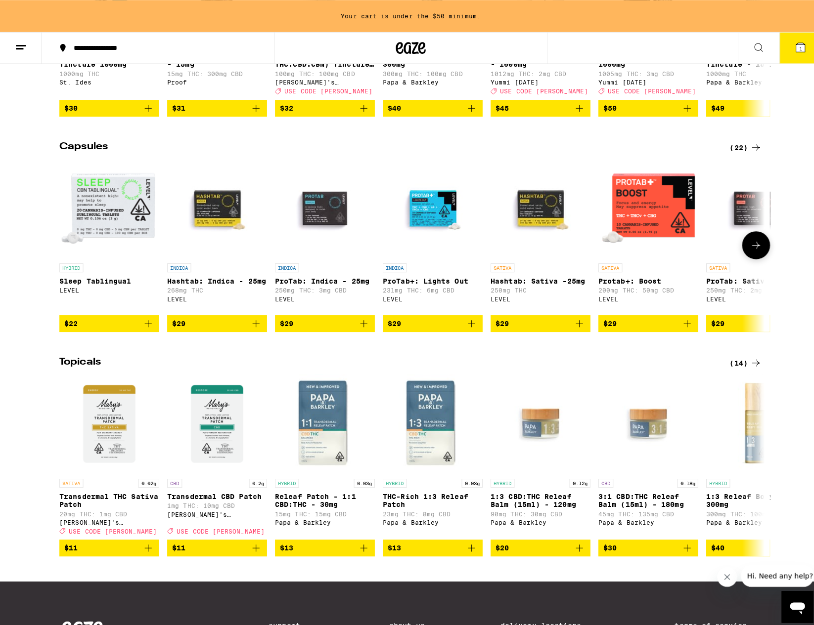
scroll to position [506, 0]
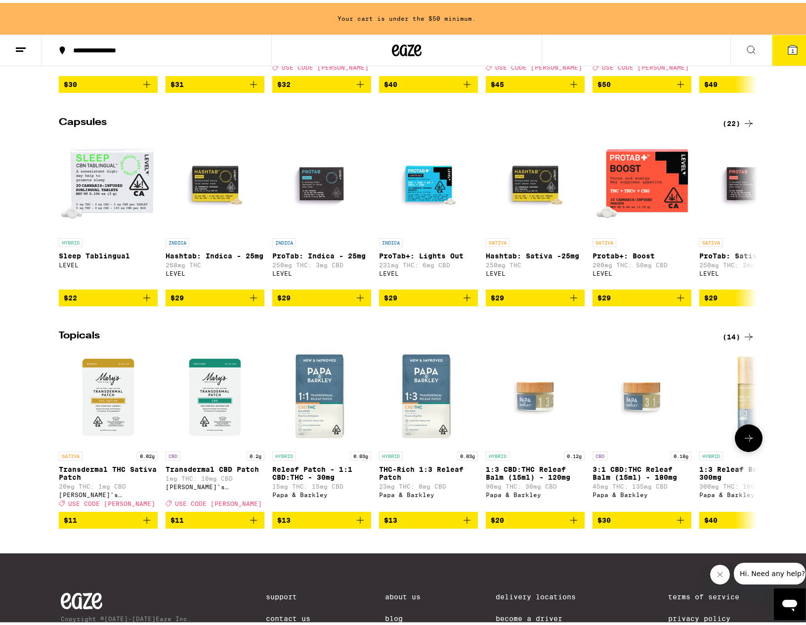
click at [144, 524] on icon "Add to bag" at bounding box center [147, 518] width 12 height 12
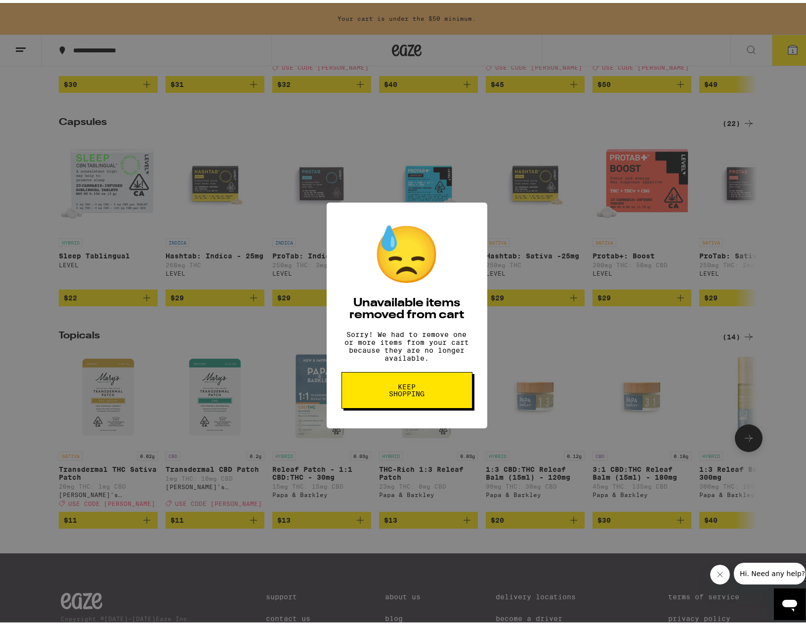
click at [437, 398] on button "Keep Shopping" at bounding box center [407, 387] width 131 height 37
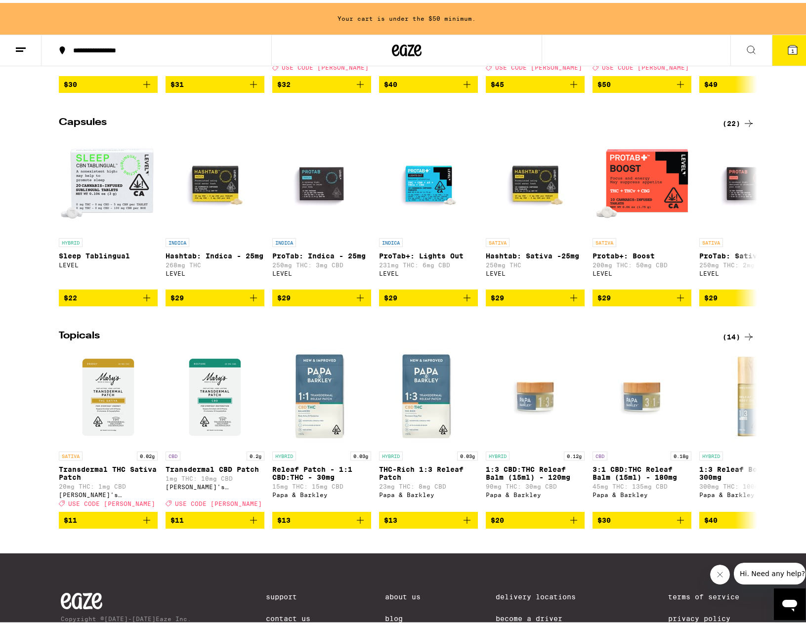
click at [782, 54] on button "1" at bounding box center [793, 47] width 42 height 31
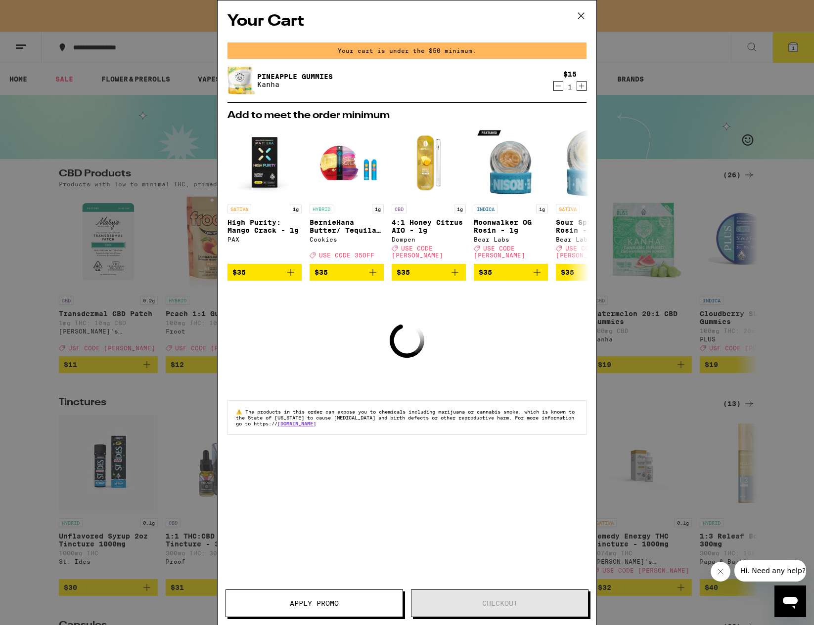
click at [578, 14] on icon at bounding box center [581, 15] width 15 height 15
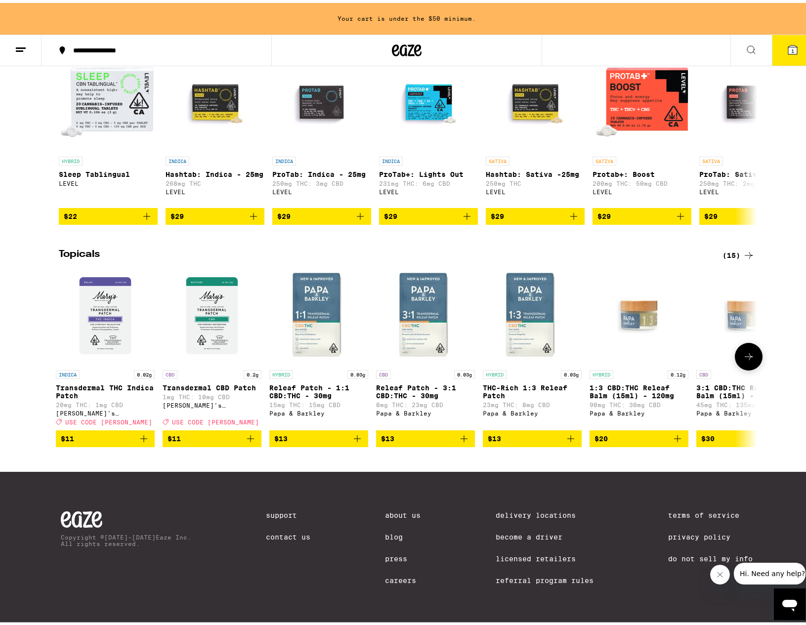
scroll to position [0, 4]
click at [462, 433] on icon "Add to bag" at bounding box center [463, 436] width 7 height 7
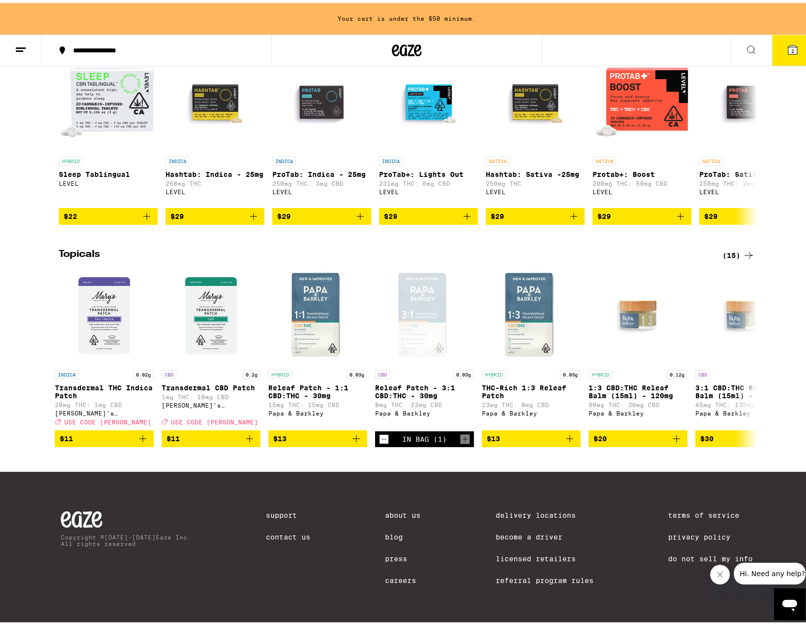
click at [456, 440] on div "CBD Products (26) Products with low to minimal THC, primed for your wellness. C…" at bounding box center [407, 103] width 814 height 1044
click at [247, 430] on icon "Add to bag" at bounding box center [250, 436] width 12 height 12
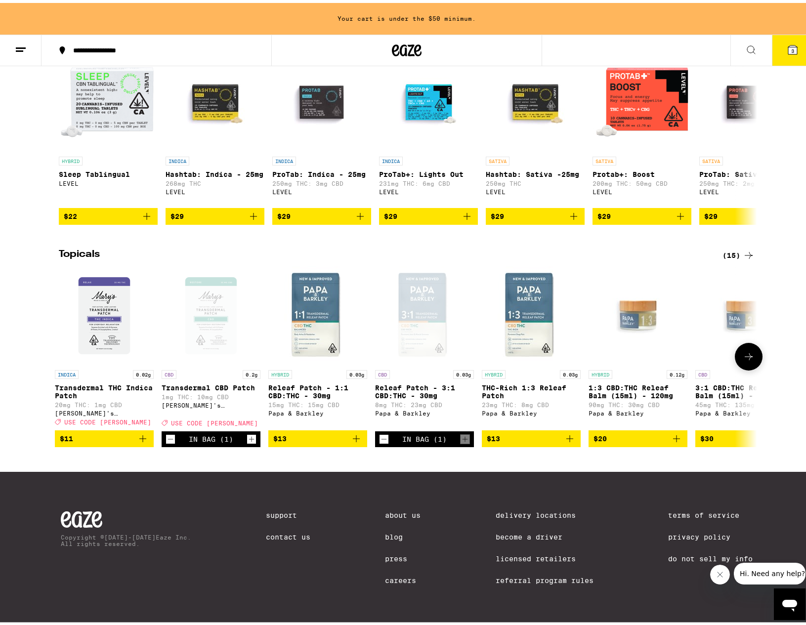
click at [247, 431] on icon "Increment" at bounding box center [251, 437] width 9 height 12
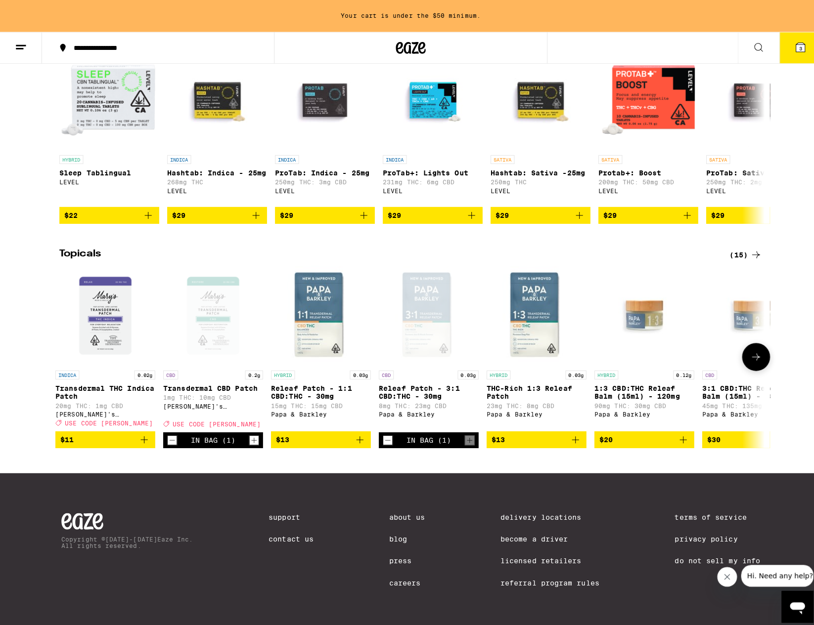
scroll to position [624, 0]
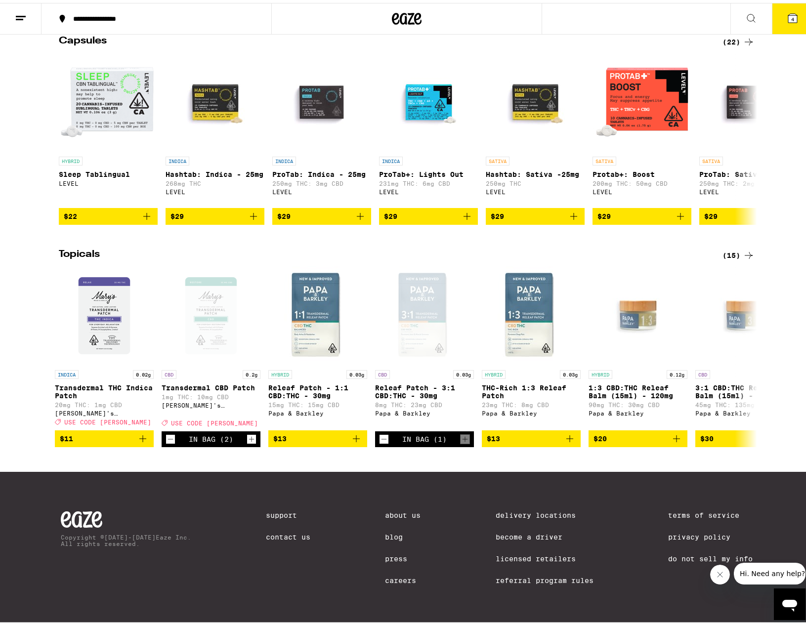
click at [789, 16] on icon at bounding box center [793, 15] width 9 height 9
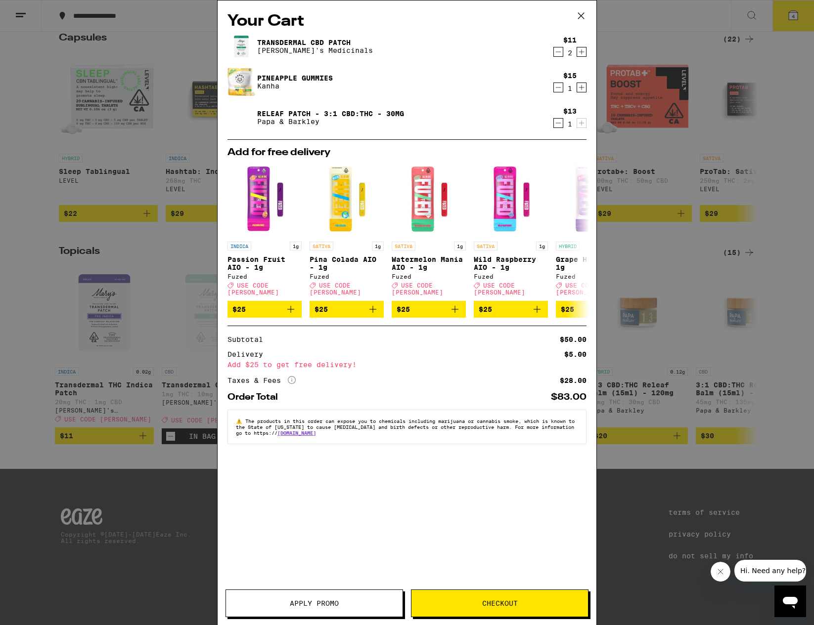
click at [478, 600] on span "Checkout" at bounding box center [499, 603] width 177 height 7
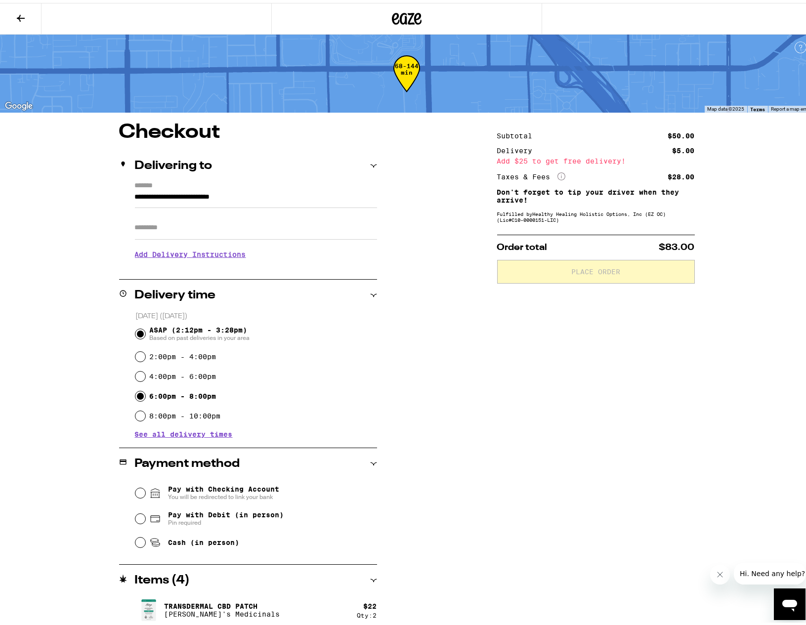
click at [137, 396] on input "6:00pm - 8:00pm" at bounding box center [140, 394] width 10 height 10
radio input "true"
click at [159, 542] on span "Cash (in person)" at bounding box center [194, 540] width 90 height 12
click at [145, 542] on input "Cash (in person)" at bounding box center [140, 540] width 10 height 10
radio input "true"
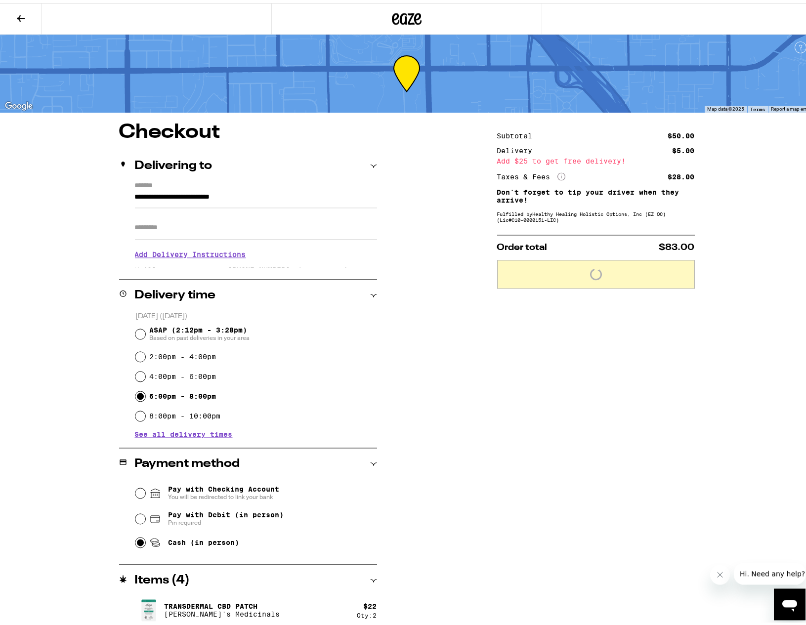
scroll to position [76, 0]
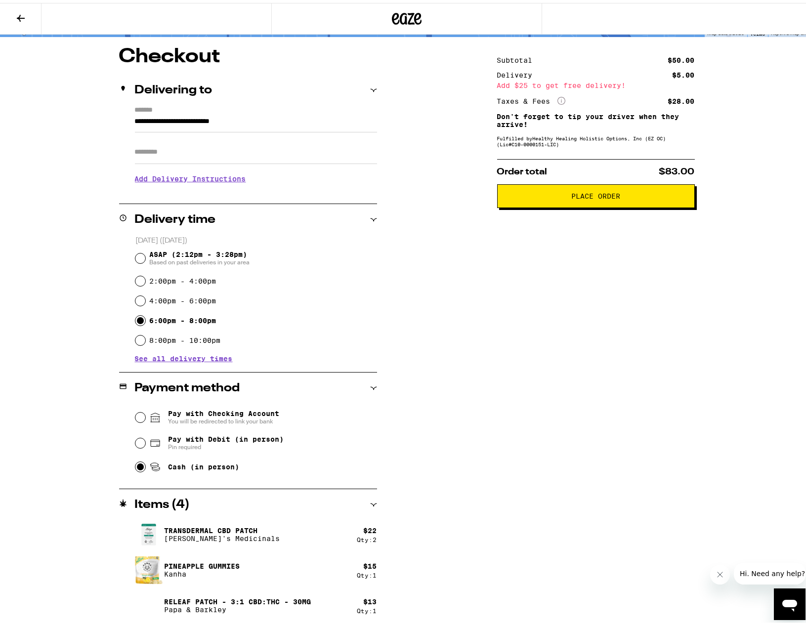
click at [204, 178] on h3 "Add Delivery Instructions" at bounding box center [256, 176] width 242 height 23
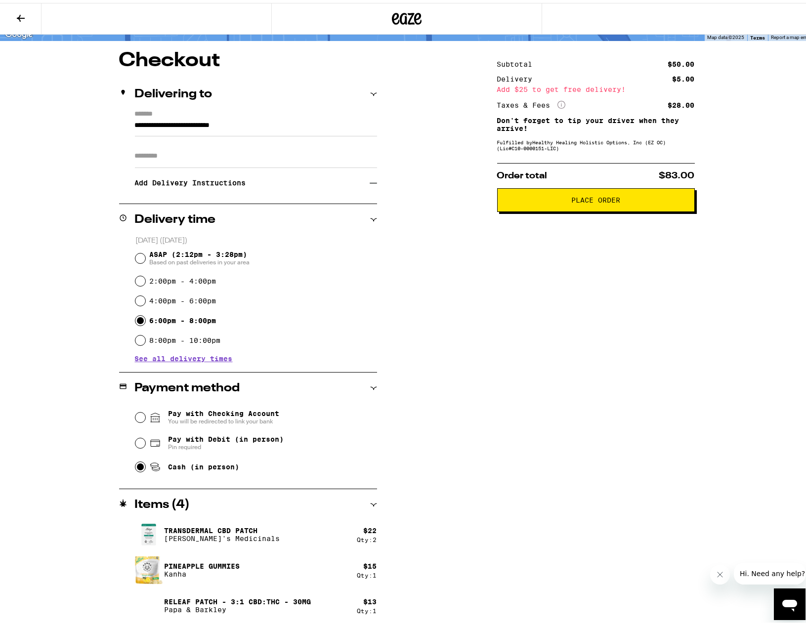
scroll to position [72, 0]
click at [223, 183] on h3 "Add Delivery Instructions" at bounding box center [252, 180] width 235 height 23
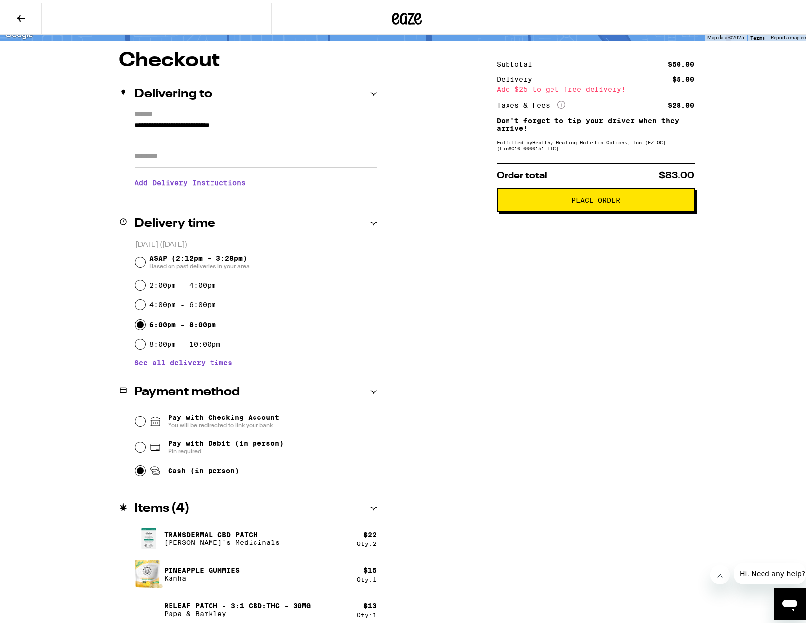
click at [223, 183] on h3 "Add Delivery Instructions" at bounding box center [256, 180] width 242 height 23
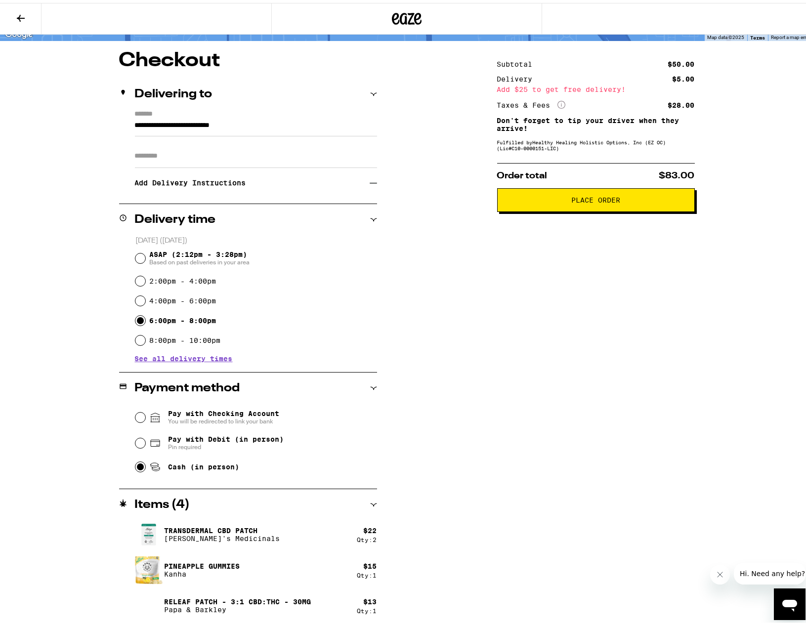
drag, startPoint x: 597, startPoint y: 349, endPoint x: 501, endPoint y: 334, distance: 97.5
click at [597, 349] on div "Subtotal $50.00 Delivery $5.00 Add $25 to get free delivery! Taxes & Fees More …" at bounding box center [596, 336] width 198 height 577
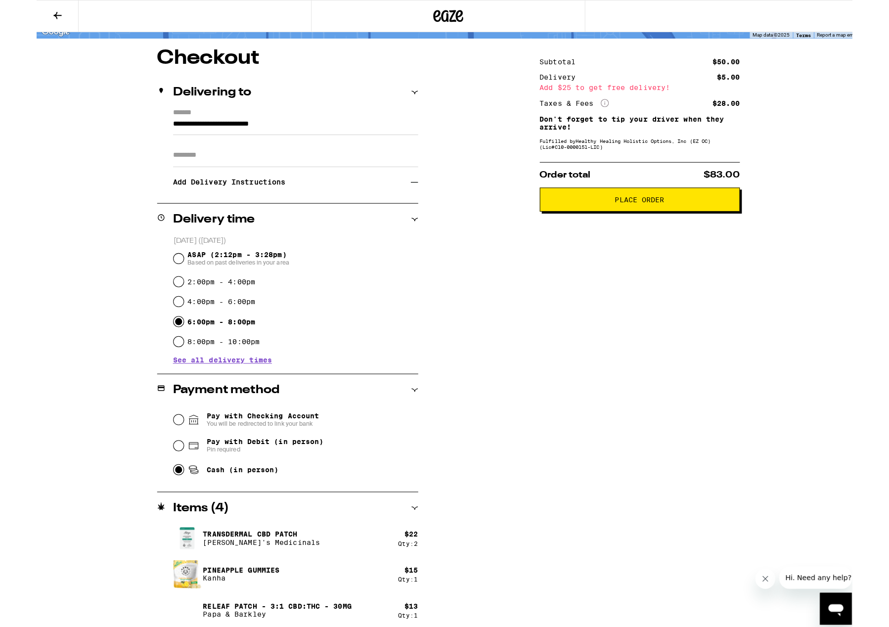
scroll to position [69, 0]
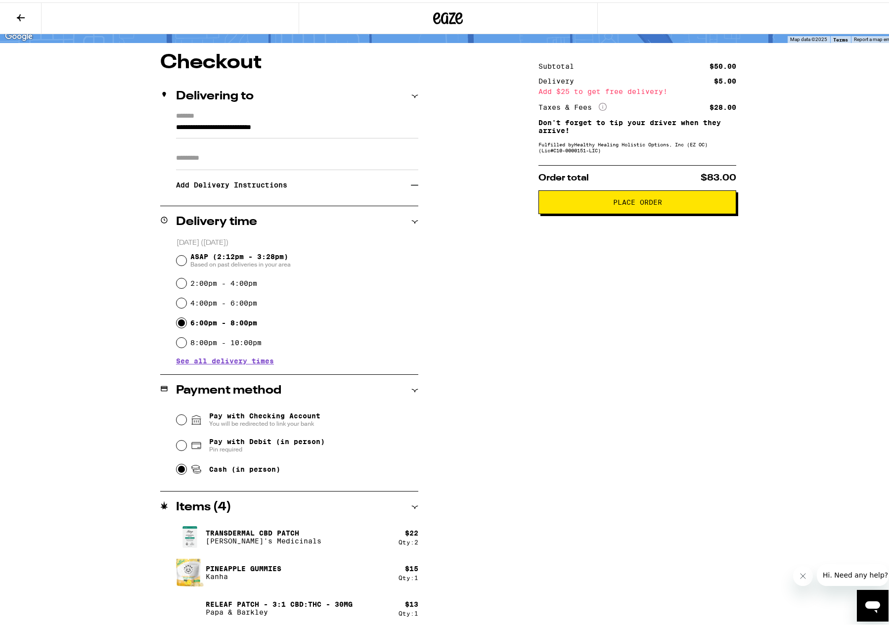
click at [226, 188] on h3 "Add Delivery Instructions" at bounding box center [293, 182] width 235 height 23
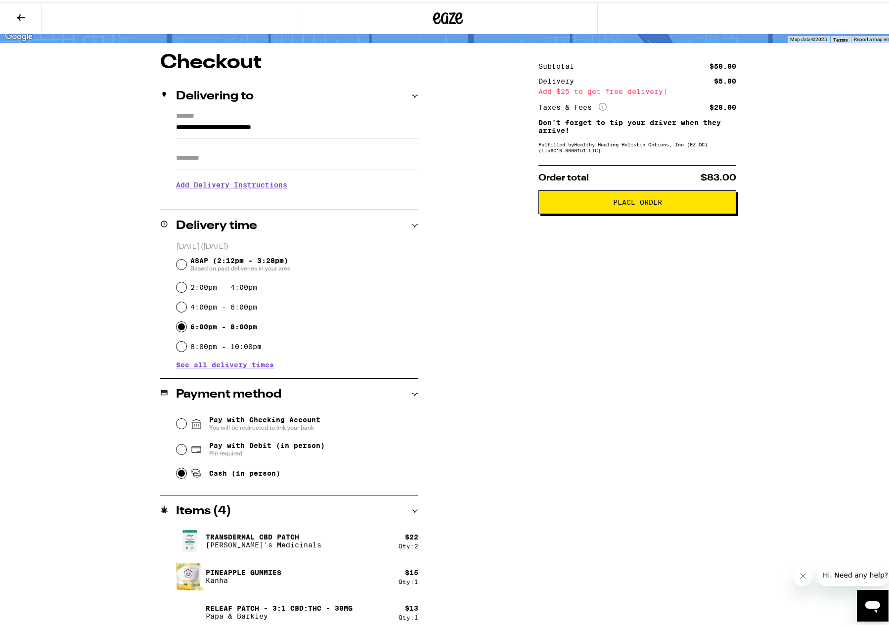
click at [226, 188] on h3 "Add Delivery Instructions" at bounding box center [297, 182] width 242 height 23
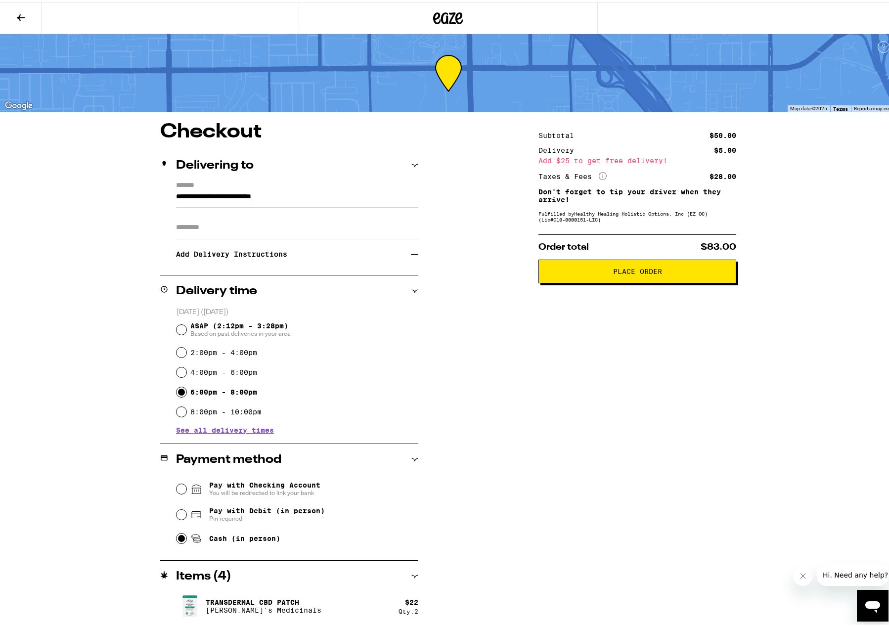
scroll to position [70, 0]
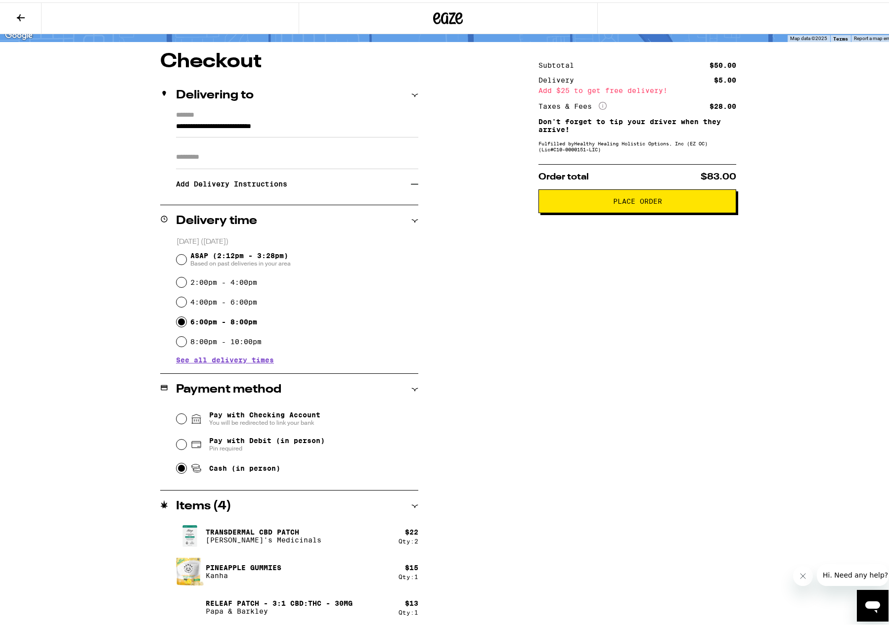
click at [682, 397] on div "Subtotal $50.00 Delivery $5.00 Add $25 to get free delivery! Taxes & Fees More …" at bounding box center [637, 337] width 198 height 577
click at [209, 442] on span "Pay with Debit (in person)" at bounding box center [267, 438] width 116 height 8
click at [186, 443] on input "Pay with Debit (in person) Pin required" at bounding box center [182, 442] width 10 height 10
radio input "true"
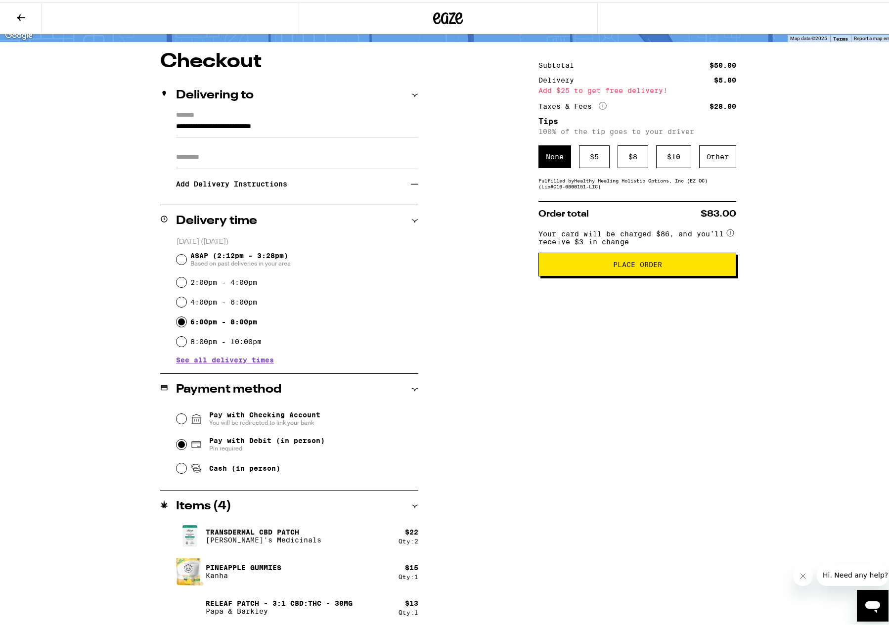
click at [234, 470] on span "Cash (in person)" at bounding box center [244, 466] width 71 height 8
click at [186, 470] on input "Cash (in person)" at bounding box center [182, 466] width 10 height 10
radio input "true"
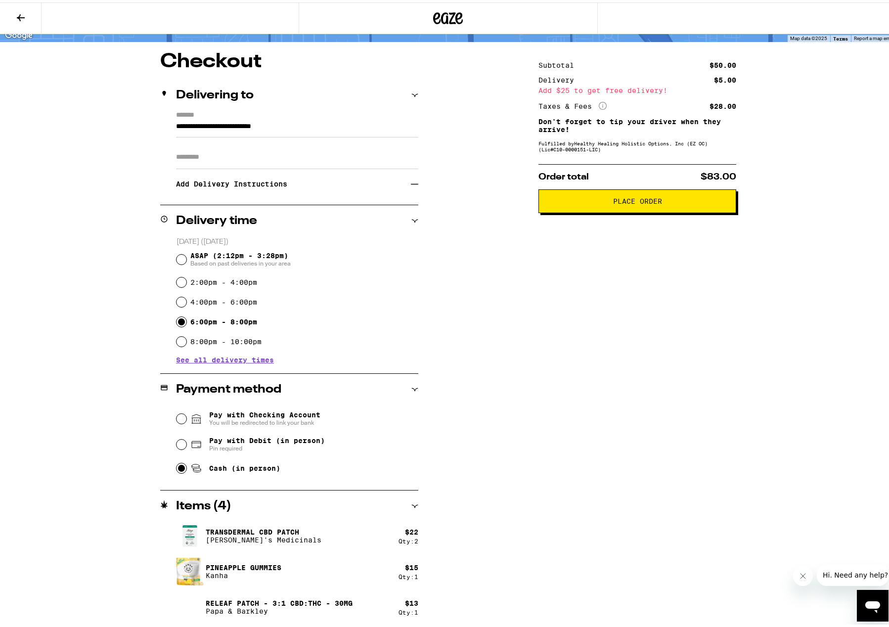
click at [234, 186] on h3 "Add Delivery Instructions" at bounding box center [293, 181] width 235 height 23
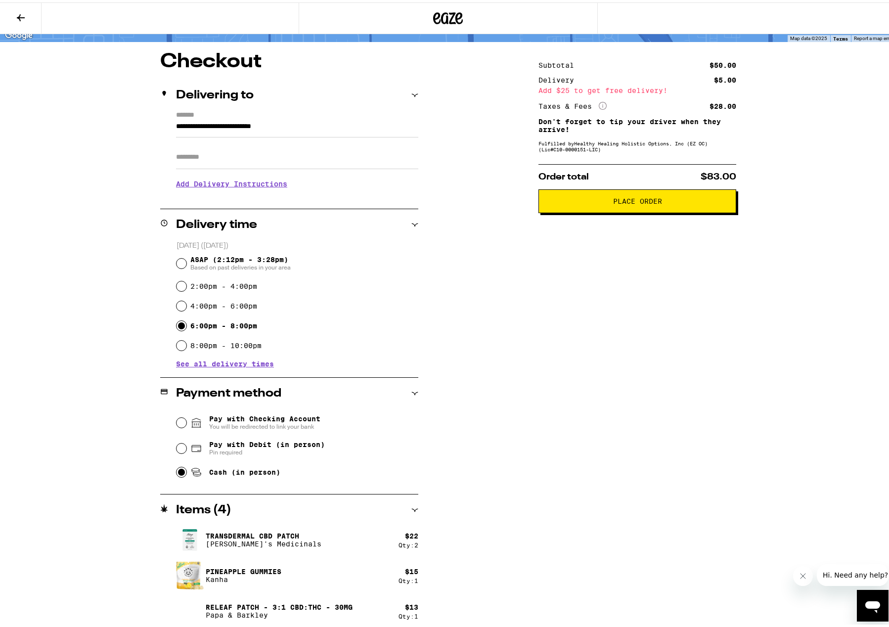
click at [234, 186] on h3 "Add Delivery Instructions" at bounding box center [297, 181] width 242 height 23
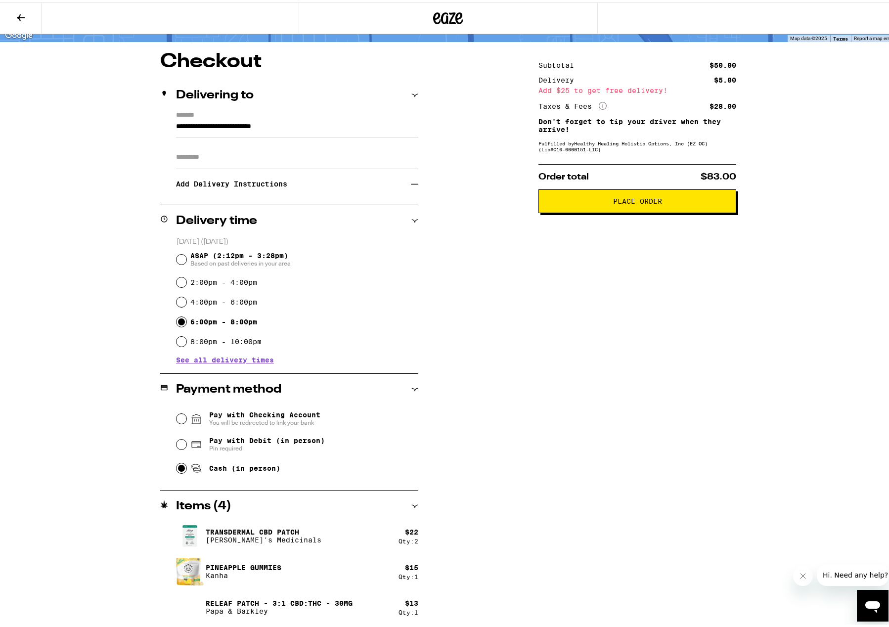
click at [39, 100] on div "**********" at bounding box center [448, 278] width 896 height 697
click at [129, 150] on div "**********" at bounding box center [448, 337] width 712 height 577
click at [237, 188] on h3 "Add Delivery Instructions" at bounding box center [293, 181] width 235 height 23
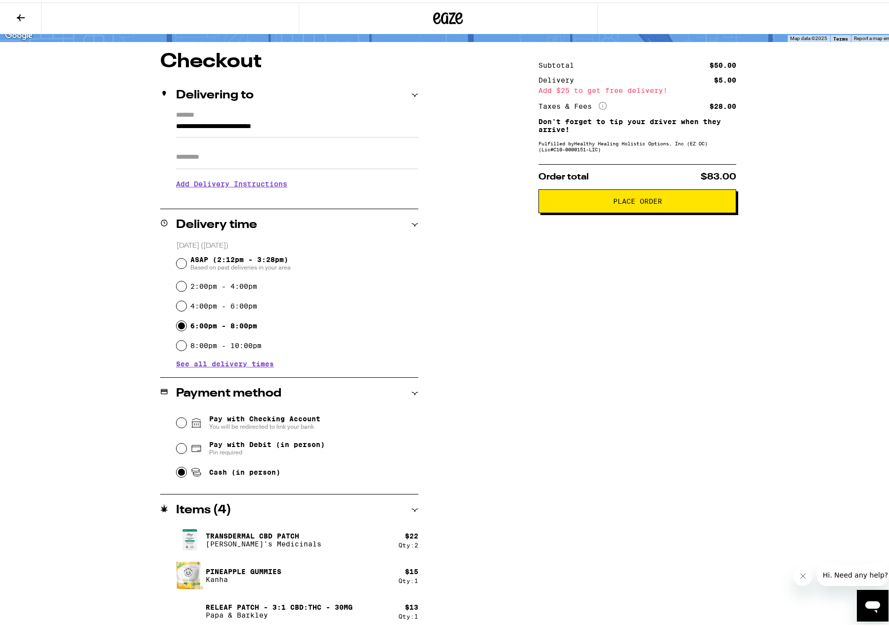
click at [237, 188] on h3 "Add Delivery Instructions" at bounding box center [297, 181] width 242 height 23
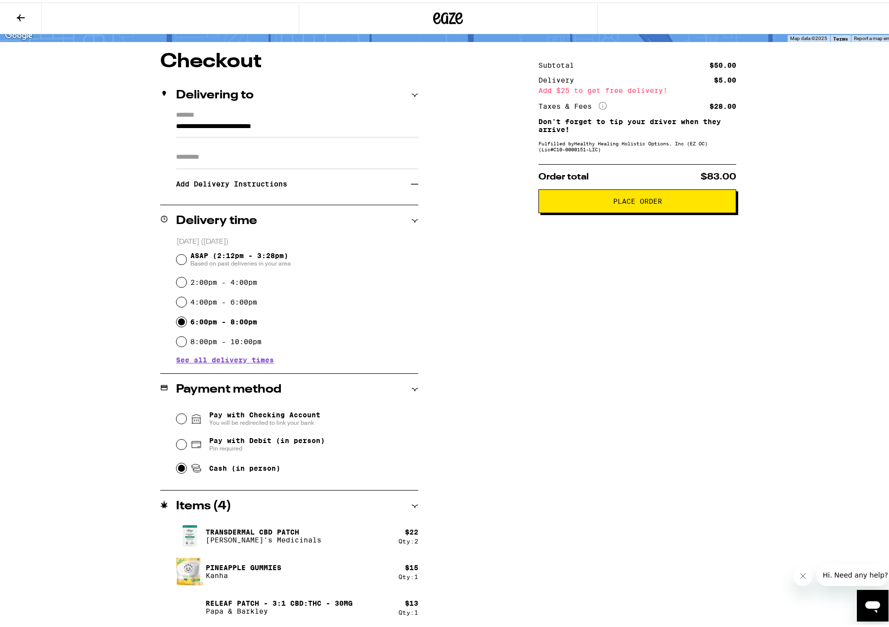
click at [688, 368] on div "Subtotal $50.00 Delivery $5.00 Add $25 to get free delivery! Taxes & Fees More …" at bounding box center [637, 337] width 198 height 577
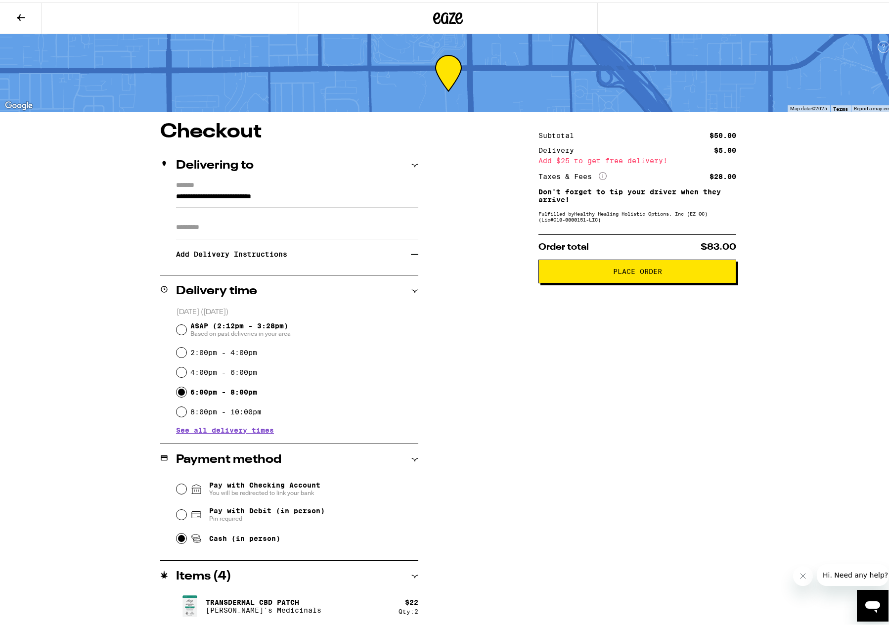
click at [21, 12] on icon at bounding box center [21, 15] width 12 height 12
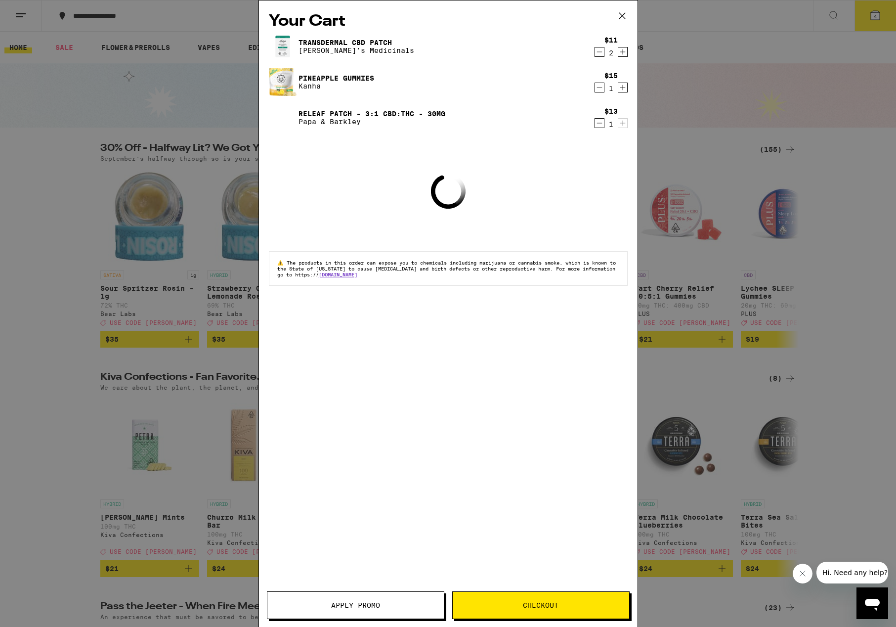
click at [518, 548] on div "Your Cart Transdermal CBD Patch Mary's Medicinals $11 2 Pineapple Gummies Kanha…" at bounding box center [448, 298] width 379 height 597
click at [380, 600] on button "Apply Promo" at bounding box center [356, 605] width 178 height 28
click at [343, 609] on span "Apply Promo" at bounding box center [355, 605] width 49 height 7
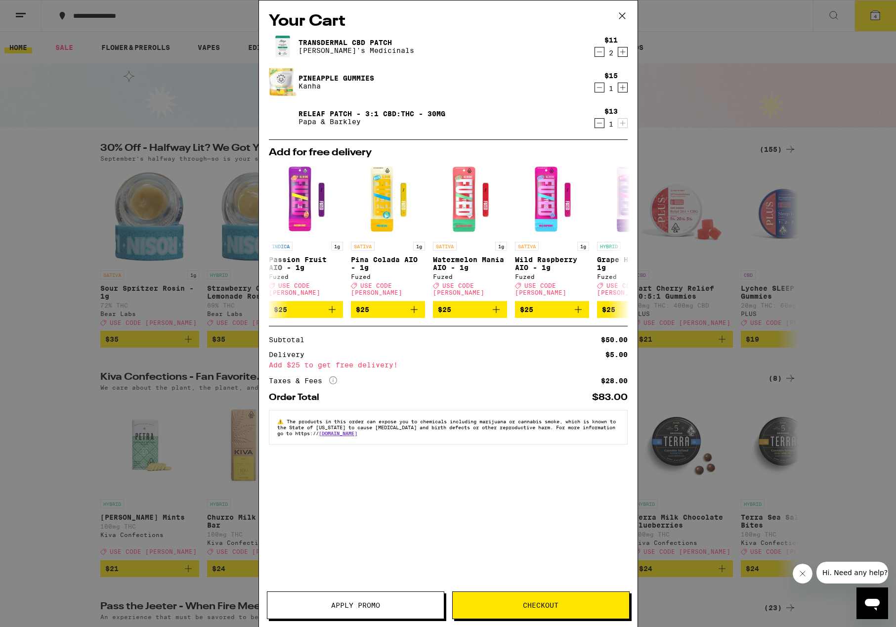
click at [515, 557] on div "Your Cart Transdermal CBD Patch Mary's Medicinals $11 2 Pineapple Gummies Kanha…" at bounding box center [448, 298] width 379 height 597
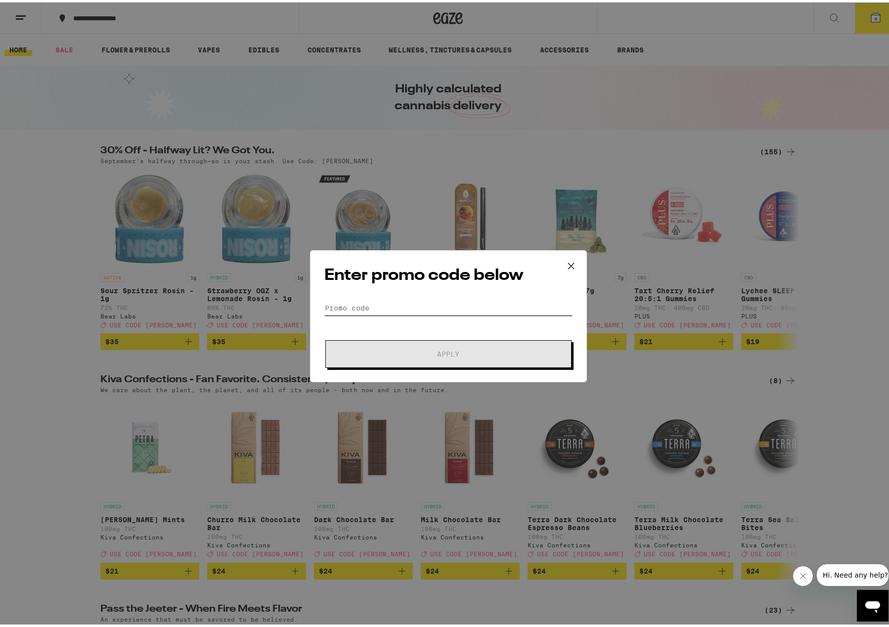
click at [353, 303] on input "Promo Code" at bounding box center [448, 305] width 248 height 15
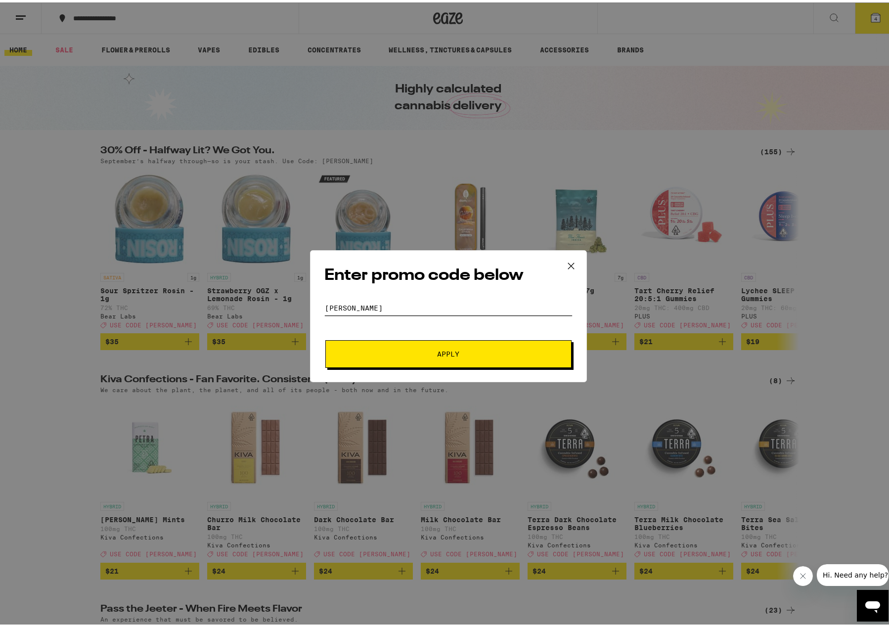
type input "LITTY"
click at [437, 348] on span "Apply" at bounding box center [448, 351] width 22 height 7
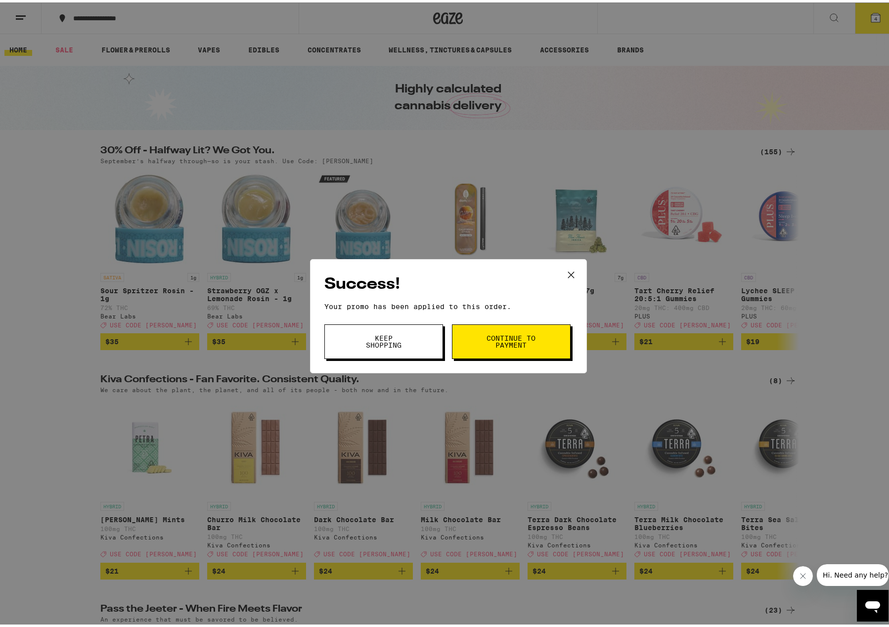
click at [531, 332] on button "Continue to payment" at bounding box center [511, 339] width 119 height 35
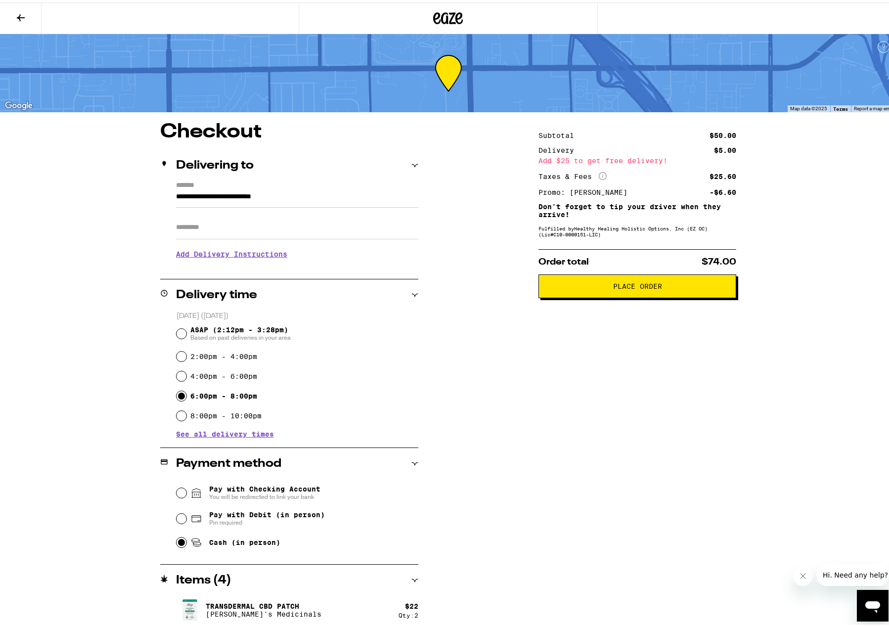
click at [204, 250] on h3 "Add Delivery Instructions" at bounding box center [297, 251] width 242 height 23
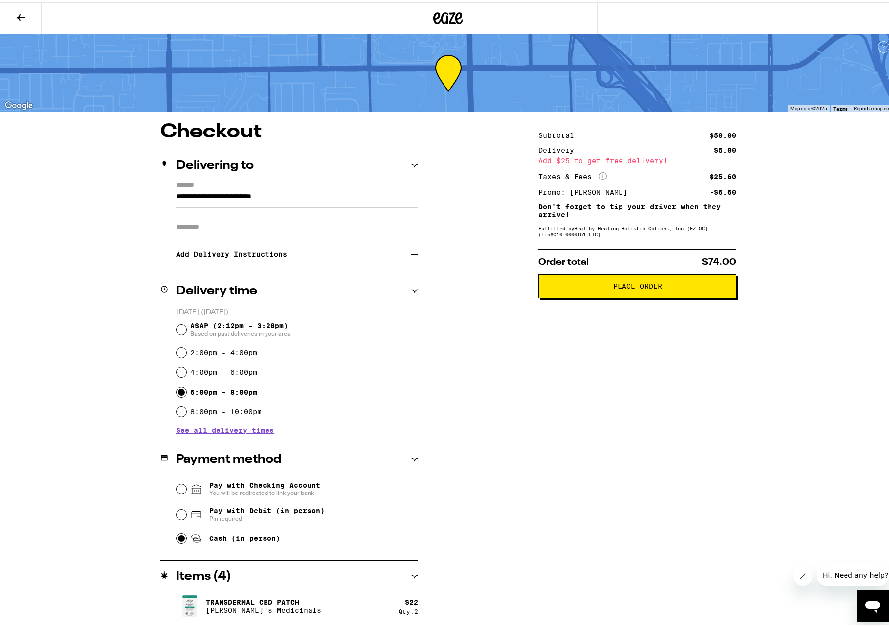
scroll to position [70, 0]
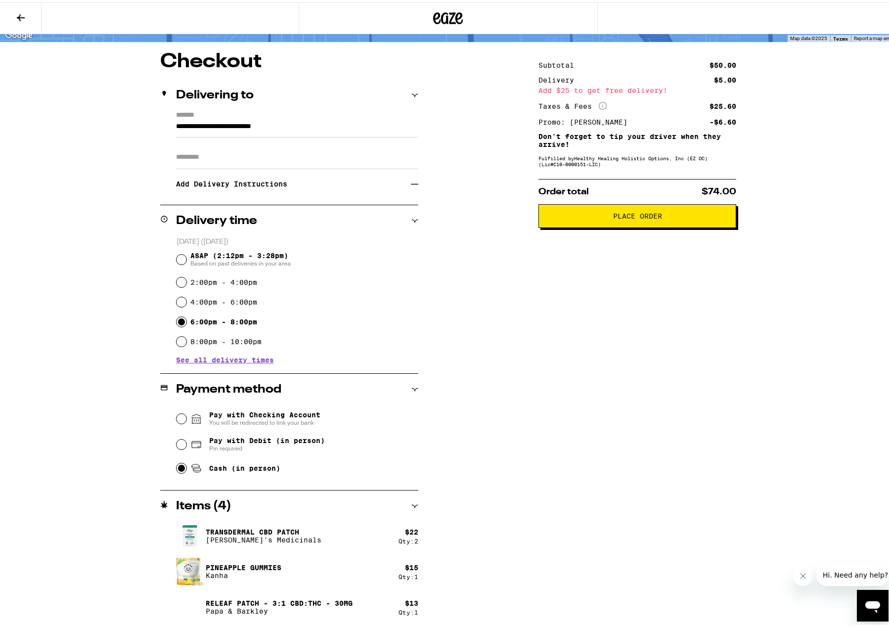
click at [209, 300] on label "4:00pm - 6:00pm" at bounding box center [223, 300] width 67 height 8
click at [186, 300] on input "4:00pm - 6:00pm" at bounding box center [182, 300] width 10 height 10
radio input "true"
click at [214, 321] on label "6:00pm - 8:00pm" at bounding box center [223, 319] width 67 height 8
click at [186, 321] on input "6:00pm - 8:00pm" at bounding box center [182, 319] width 10 height 10
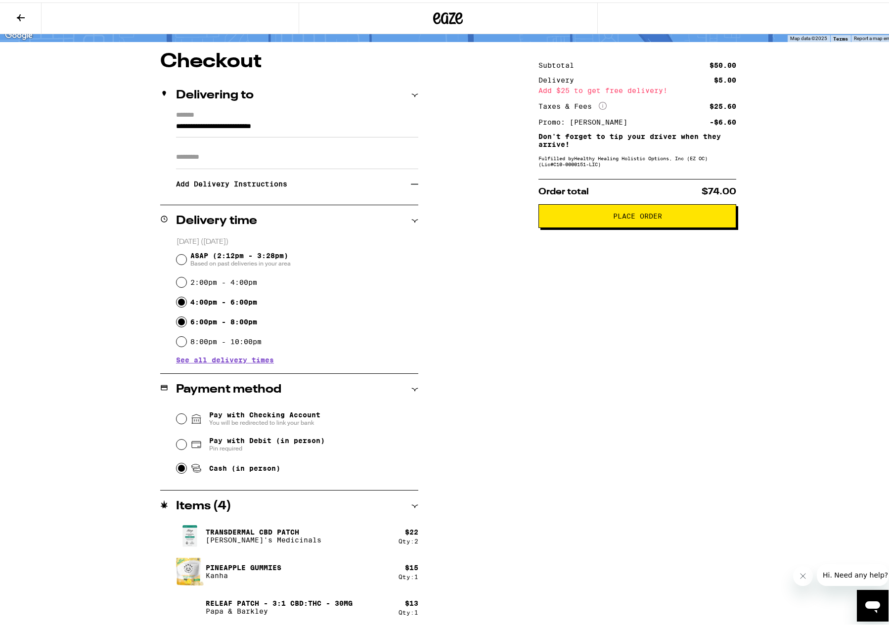
radio input "true"
click at [656, 333] on div "Subtotal $50.00 Delivery $5.00 Add $25 to get free delivery! Taxes & Fees More …" at bounding box center [637, 337] width 198 height 577
click at [322, 128] on input "**********" at bounding box center [297, 126] width 242 height 17
click at [460, 137] on div "**********" at bounding box center [448, 337] width 712 height 577
click at [216, 159] on input "Apt/Suite" at bounding box center [297, 155] width 242 height 24
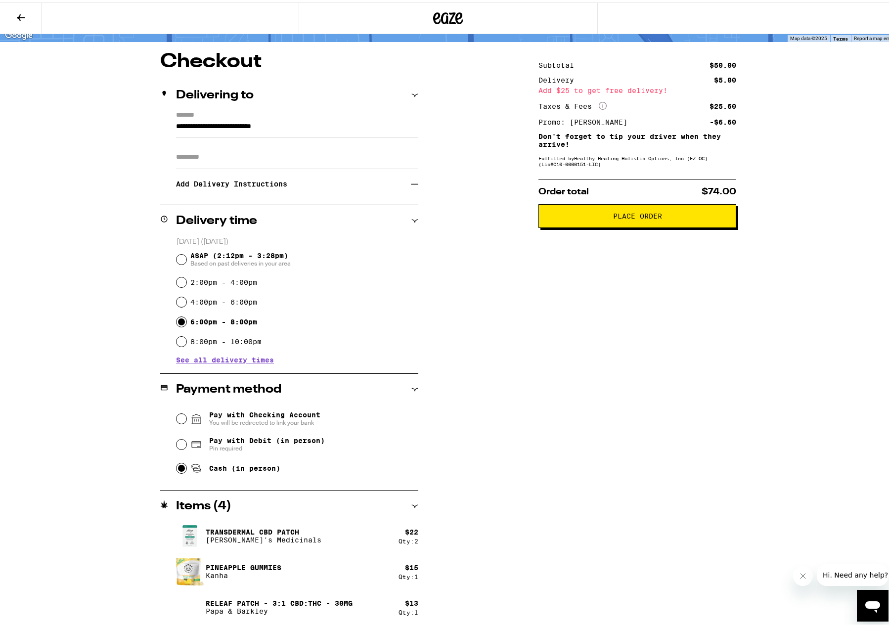
click at [223, 184] on h3 "Add Delivery Instructions" at bounding box center [293, 181] width 235 height 23
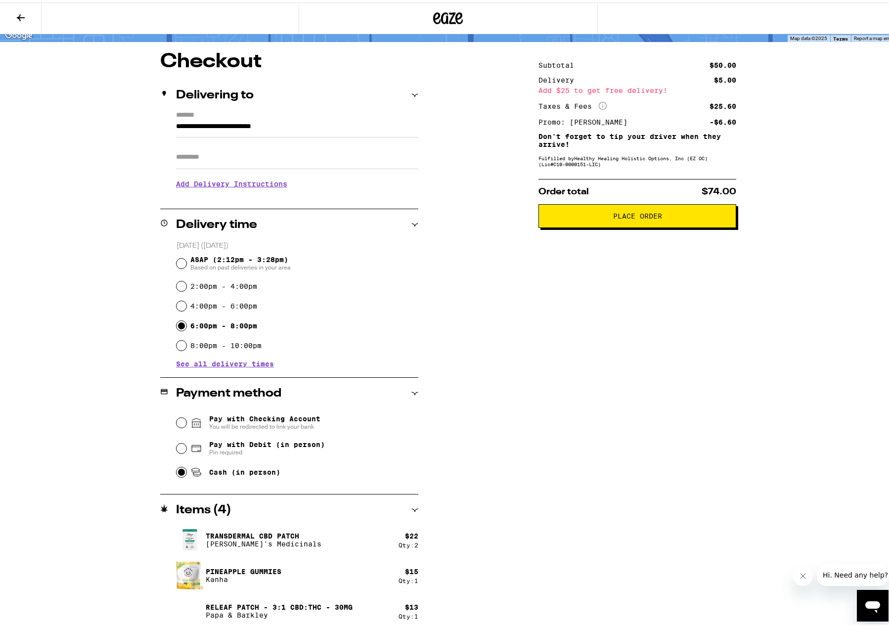
click at [223, 184] on h3 "Add Delivery Instructions" at bounding box center [297, 181] width 242 height 23
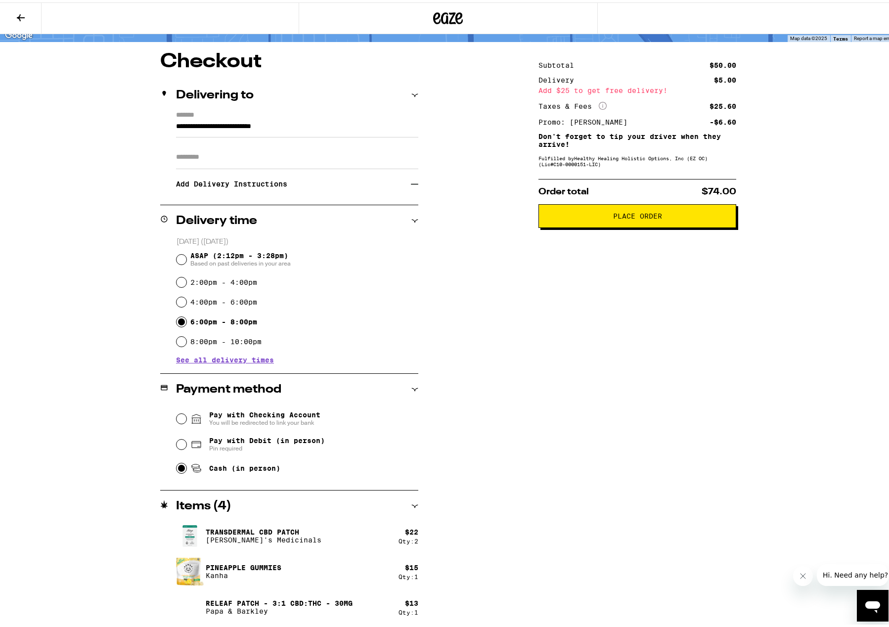
click at [264, 439] on span "Pay with Debit (in person)" at bounding box center [267, 438] width 116 height 8
click at [186, 439] on input "Pay with Debit (in person) Pin required" at bounding box center [182, 442] width 10 height 10
radio input "true"
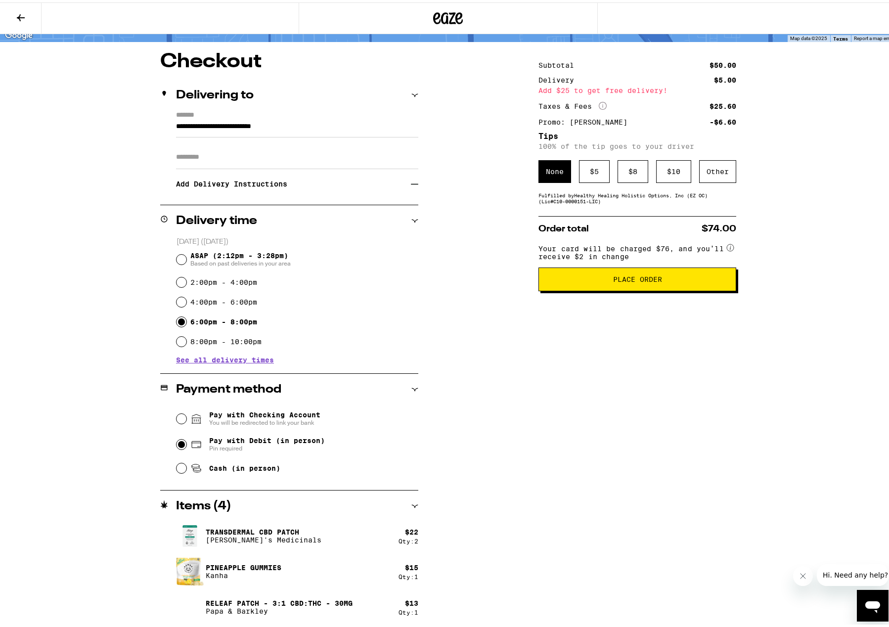
click at [256, 186] on h3 "Add Delivery Instructions" at bounding box center [293, 181] width 235 height 23
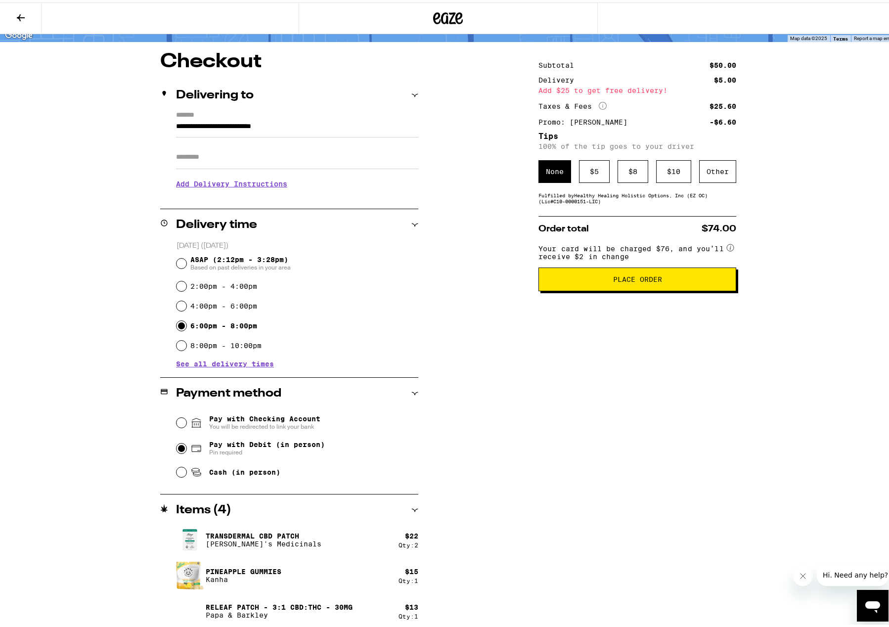
click at [260, 183] on h3 "Add Delivery Instructions" at bounding box center [297, 181] width 242 height 23
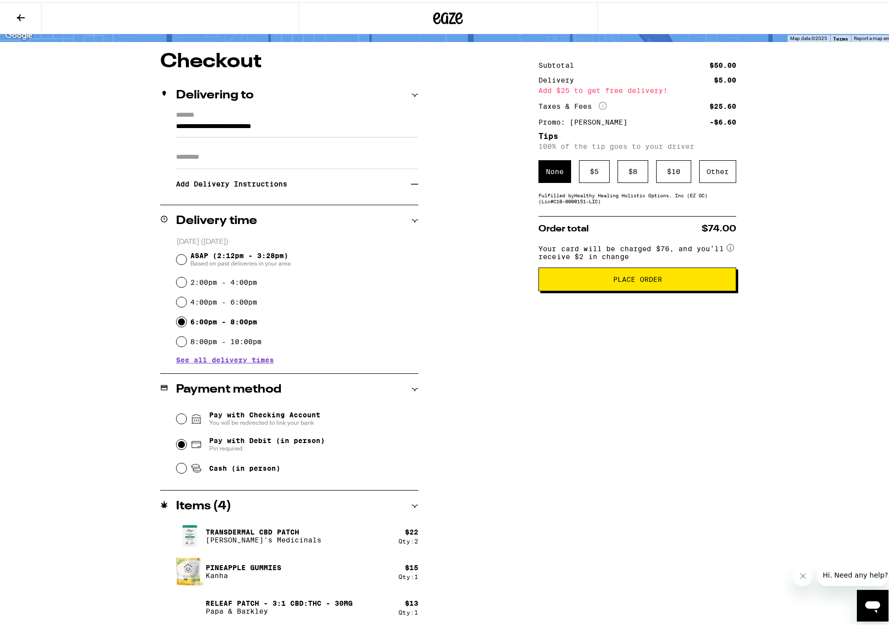
click at [224, 466] on span "Cash (in person)" at bounding box center [244, 466] width 71 height 8
click at [186, 466] on input "Cash (in person)" at bounding box center [182, 466] width 10 height 10
radio input "true"
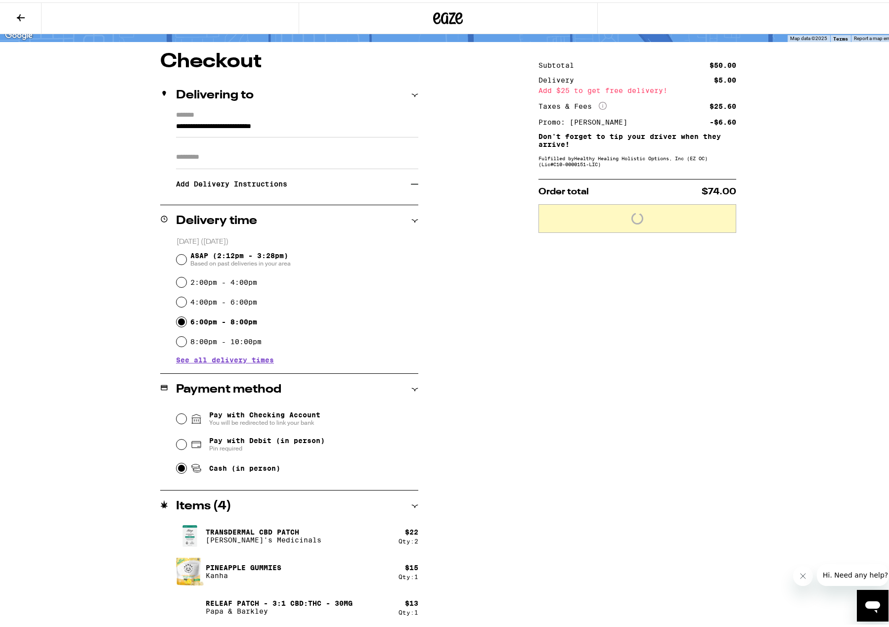
click at [630, 515] on div "Subtotal $50.00 Delivery $5.00 Add $25 to get free delivery! Taxes & Fees More …" at bounding box center [637, 337] width 198 height 577
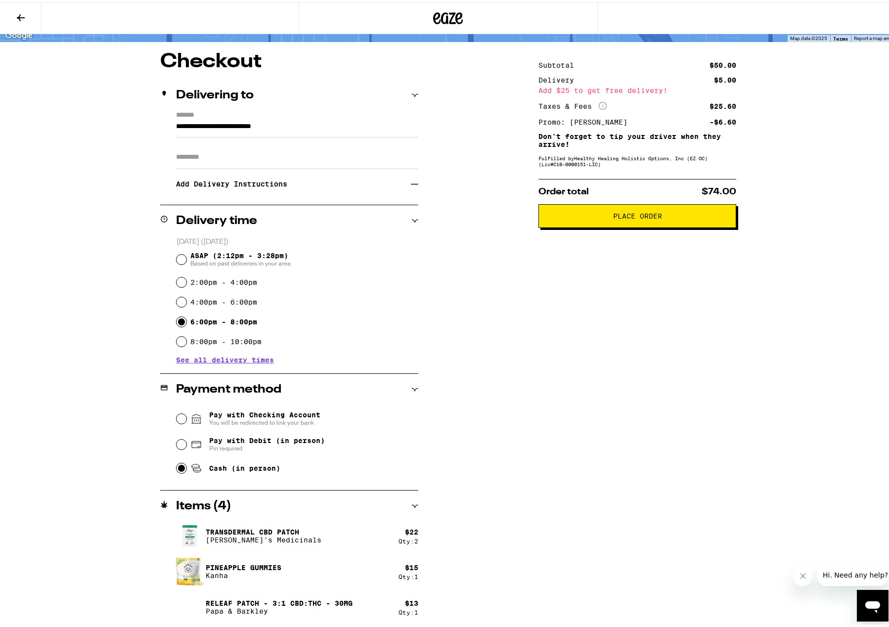
click at [60, 80] on div "**********" at bounding box center [448, 278] width 896 height 697
click at [683, 466] on div "Subtotal $50.00 Delivery $5.00 Add $25 to get free delivery! Taxes & Fees More …" at bounding box center [637, 337] width 198 height 577
click at [96, 190] on div "**********" at bounding box center [448, 337] width 712 height 577
